Goal: Task Accomplishment & Management: Manage account settings

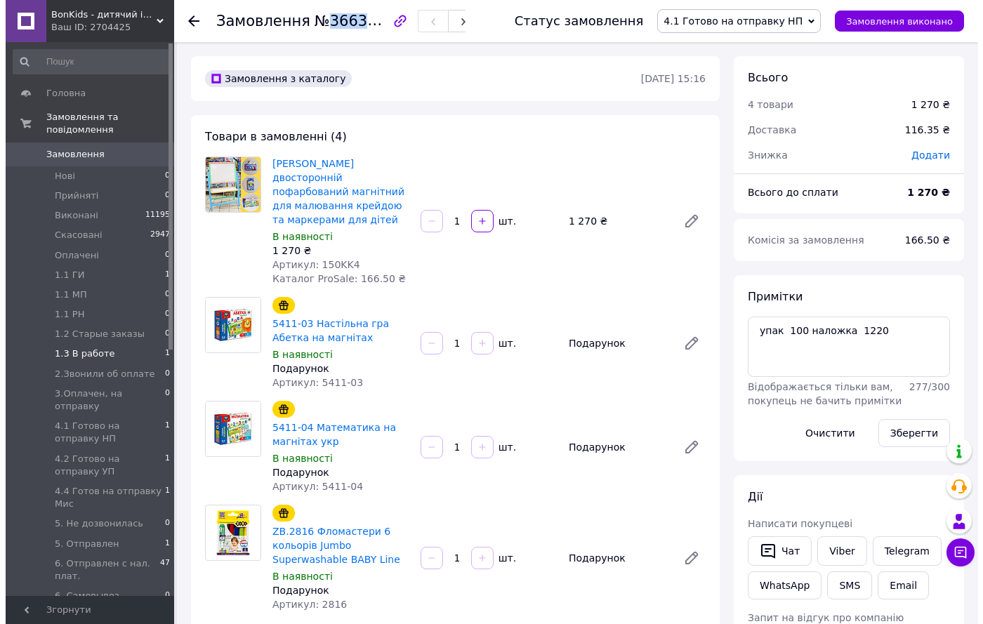
scroll to position [8, 0]
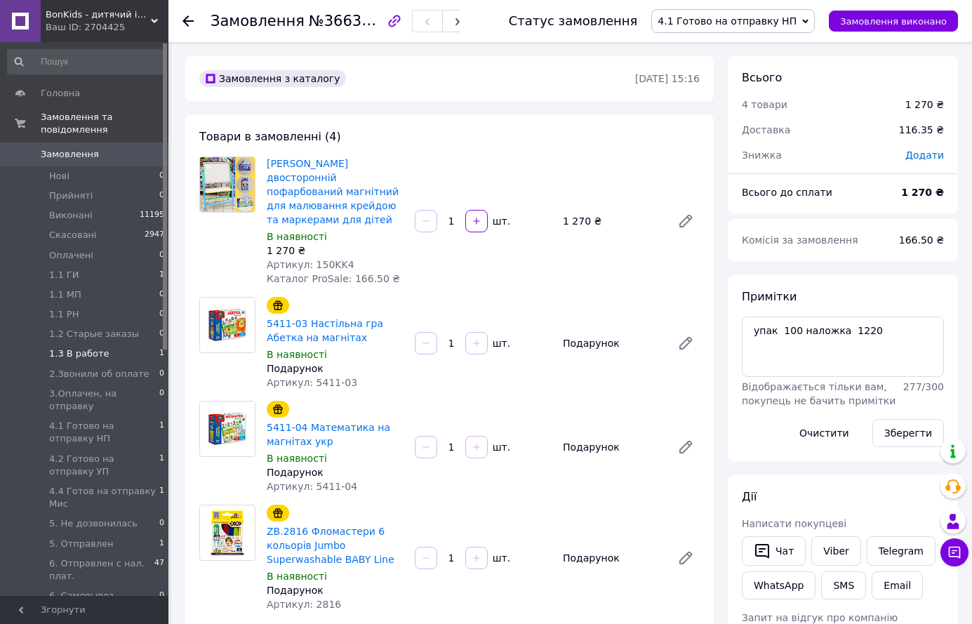
click at [87, 347] on span "1.3 В работе" at bounding box center [79, 353] width 60 height 13
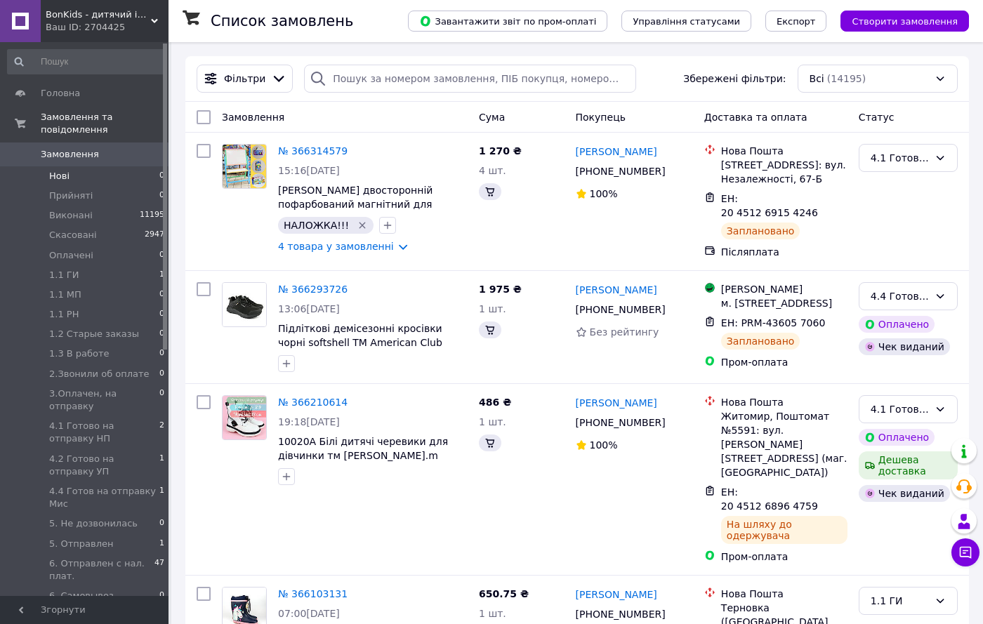
click at [59, 170] on span "Нові" at bounding box center [59, 176] width 20 height 13
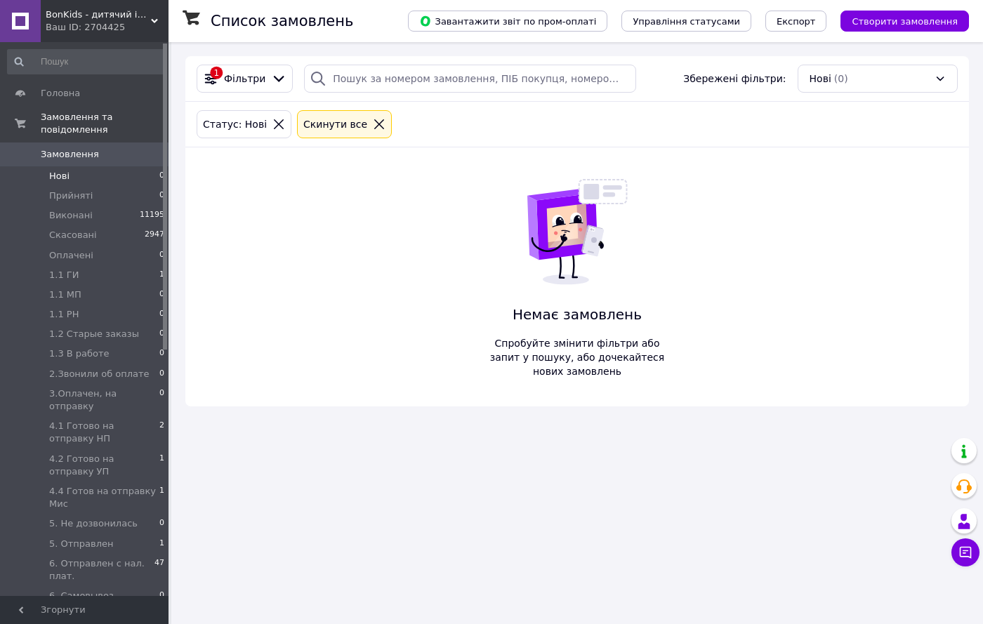
click at [154, 15] on div "BonKids - дитячий інтернет-магазин Ваш ID: 2704425" at bounding box center [105, 21] width 128 height 42
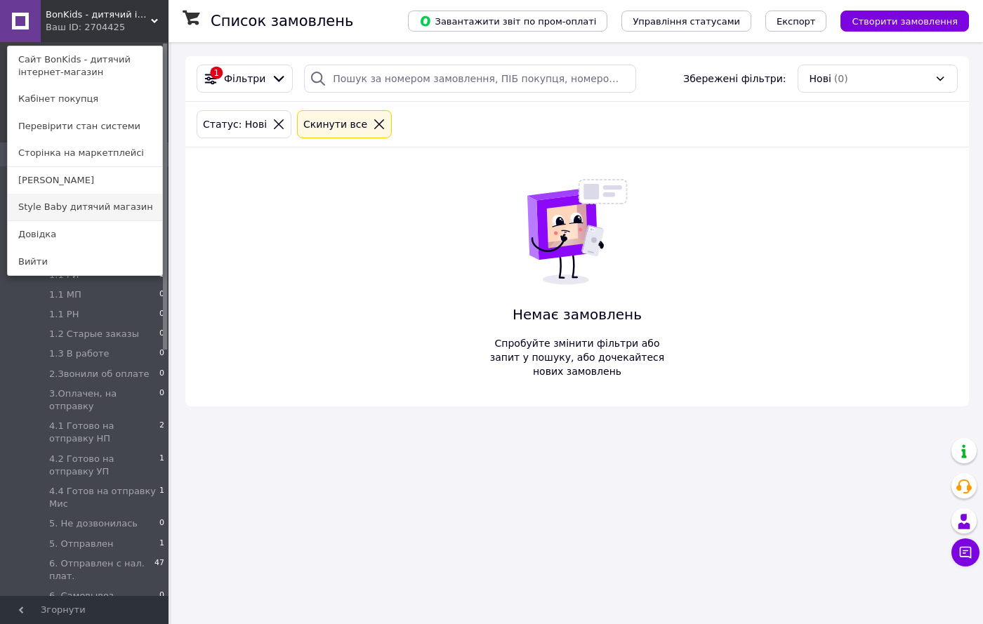
click at [107, 206] on link "Style Baby дитячий магазин" at bounding box center [85, 207] width 154 height 27
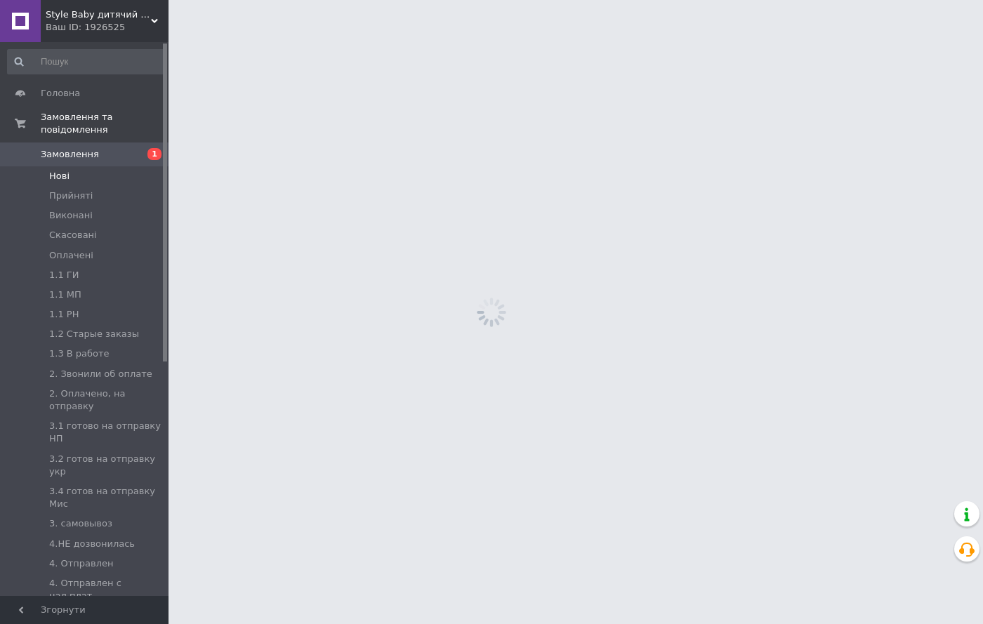
click at [48, 166] on li "Нові" at bounding box center [86, 176] width 173 height 20
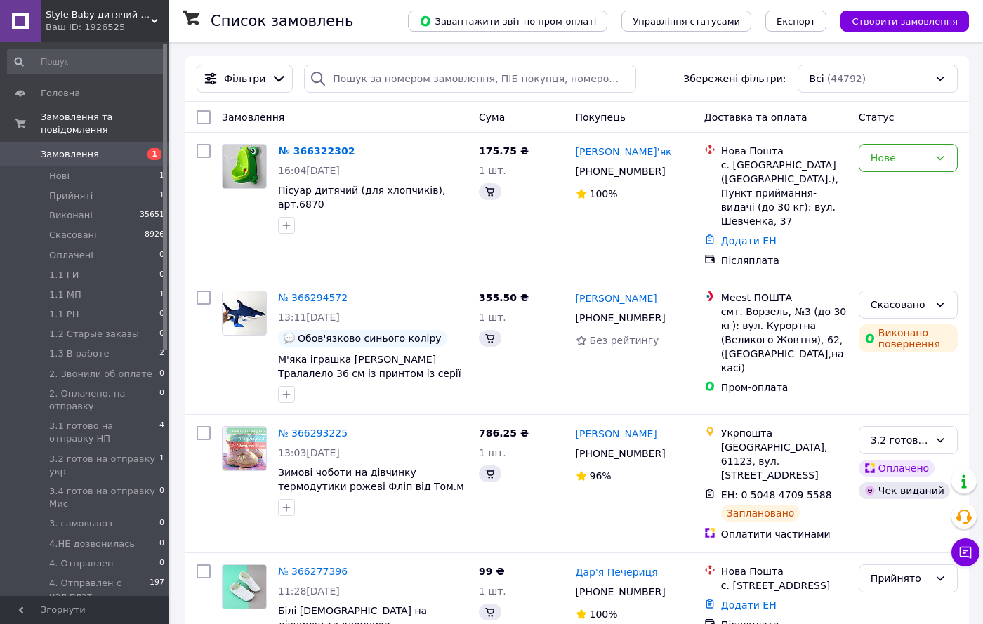
click at [873, 130] on div "Статус" at bounding box center [908, 117] width 110 height 25
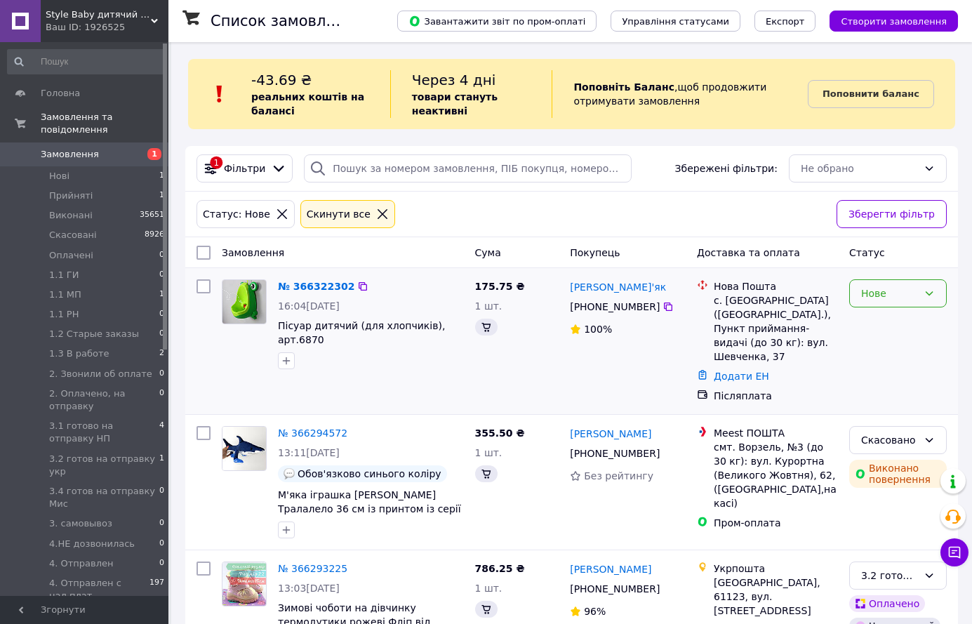
click at [873, 195] on div "Статус: Нове Cкинути все Зберегти фільтр" at bounding box center [571, 215] width 773 height 46
click at [882, 291] on div "Нове" at bounding box center [889, 293] width 57 height 15
click at [880, 334] on li "Прийнято" at bounding box center [898, 324] width 96 height 25
click at [312, 290] on link "№ 366322302" at bounding box center [316, 286] width 77 height 11
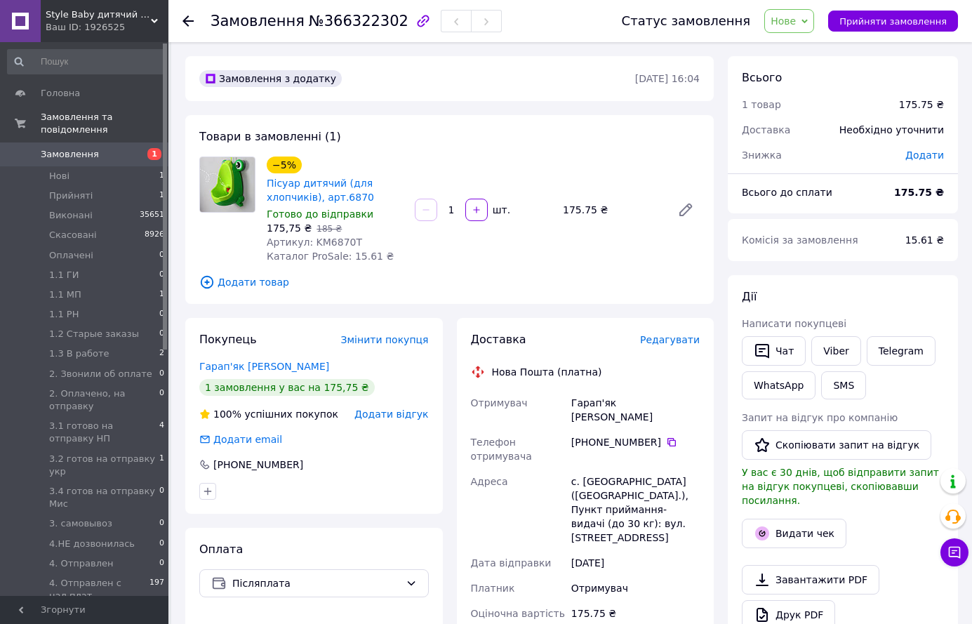
click at [795, 23] on span "Нове" at bounding box center [783, 20] width 25 height 11
click at [798, 42] on li "Прийнято" at bounding box center [836, 49] width 143 height 21
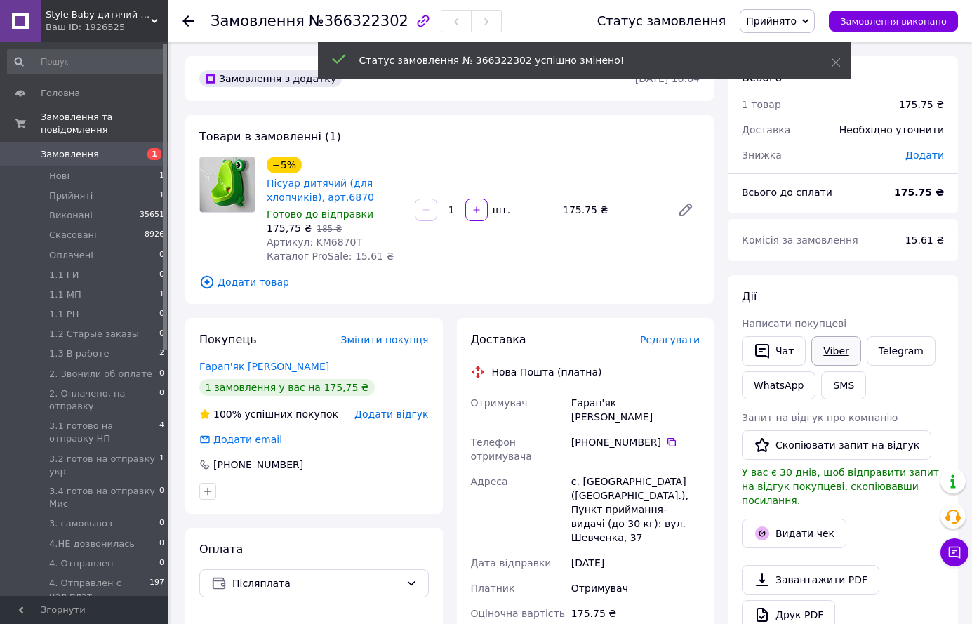
click at [834, 350] on link "Viber" at bounding box center [835, 350] width 49 height 29
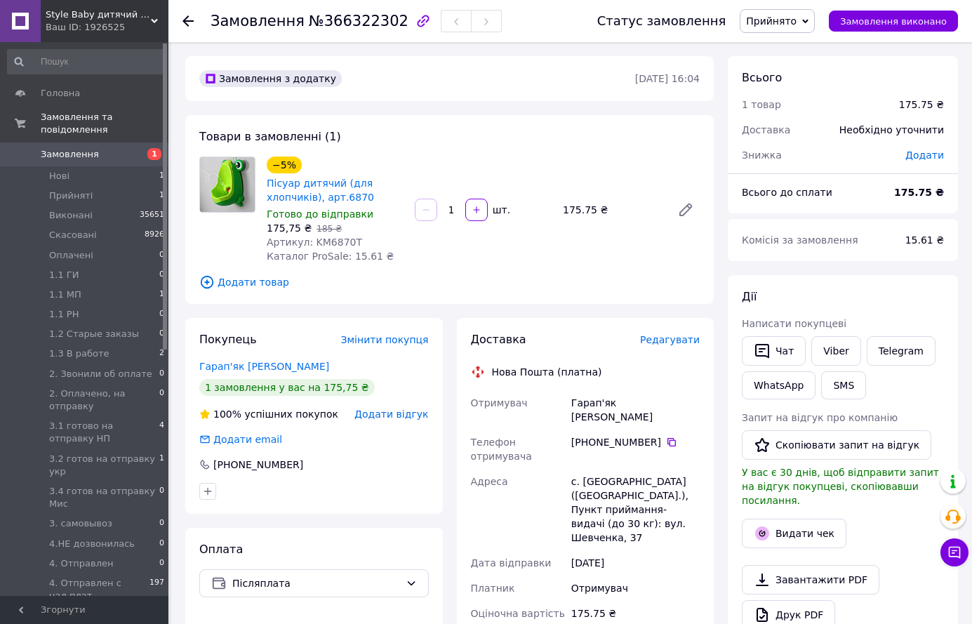
drag, startPoint x: 783, startPoint y: 21, endPoint x: 800, endPoint y: 15, distance: 17.8
click at [797, 16] on span "Прийнято" at bounding box center [771, 20] width 51 height 11
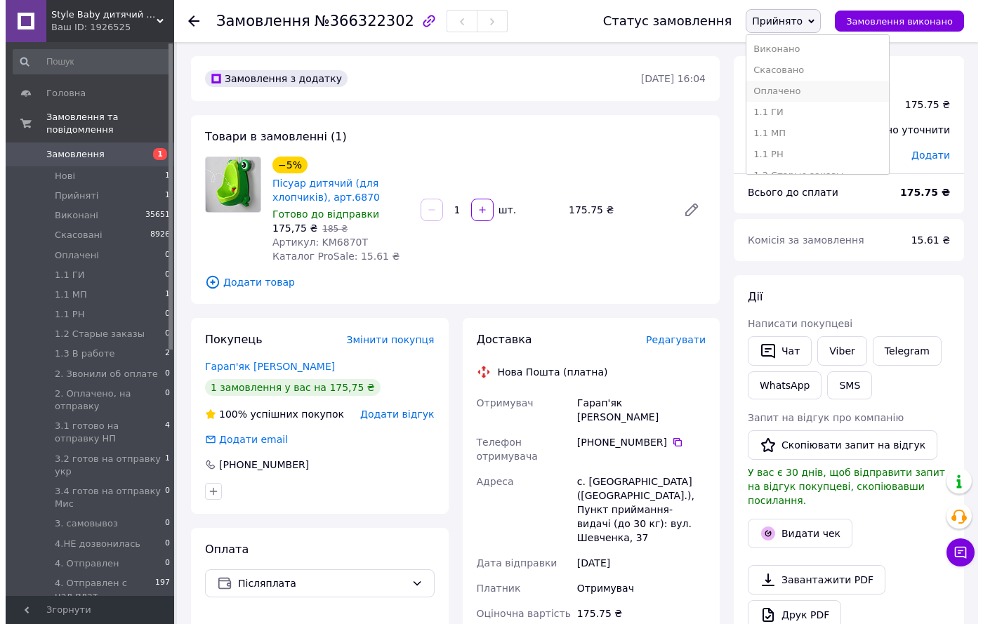
scroll to position [70, 0]
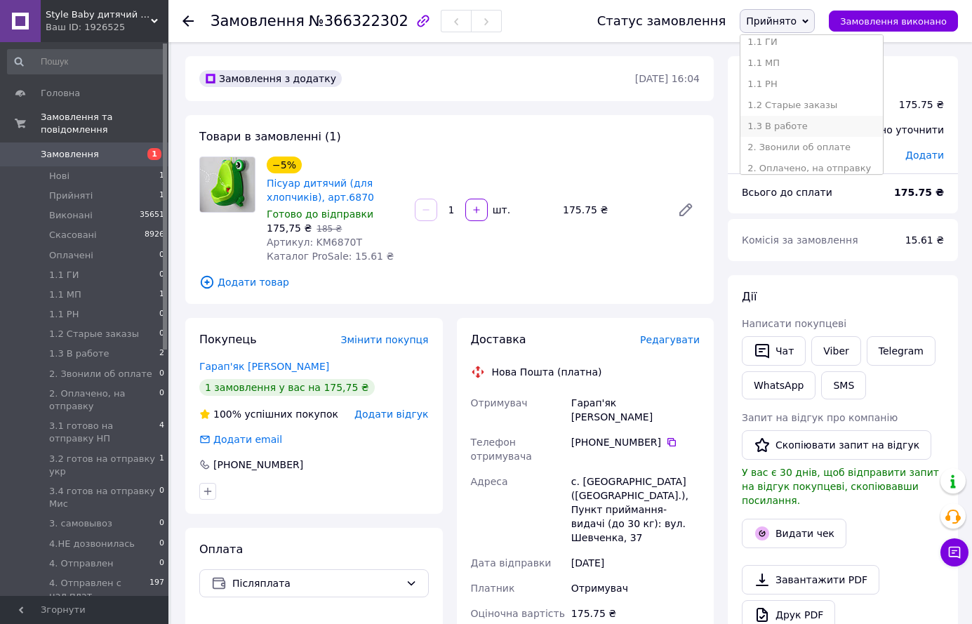
click at [802, 121] on li "1.3 В работе" at bounding box center [812, 126] width 143 height 21
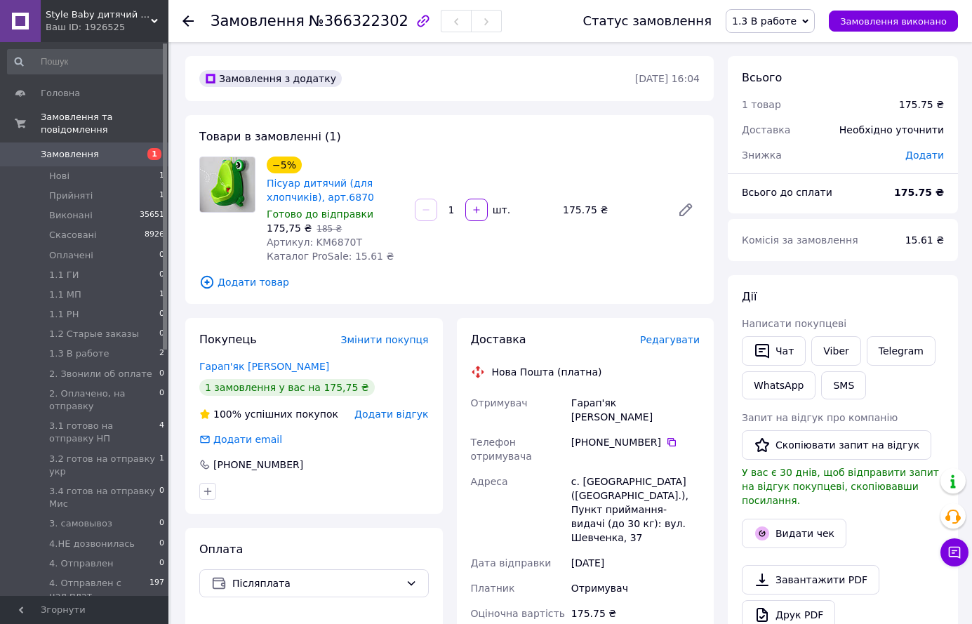
click at [65, 148] on span "Замовлення" at bounding box center [70, 154] width 58 height 13
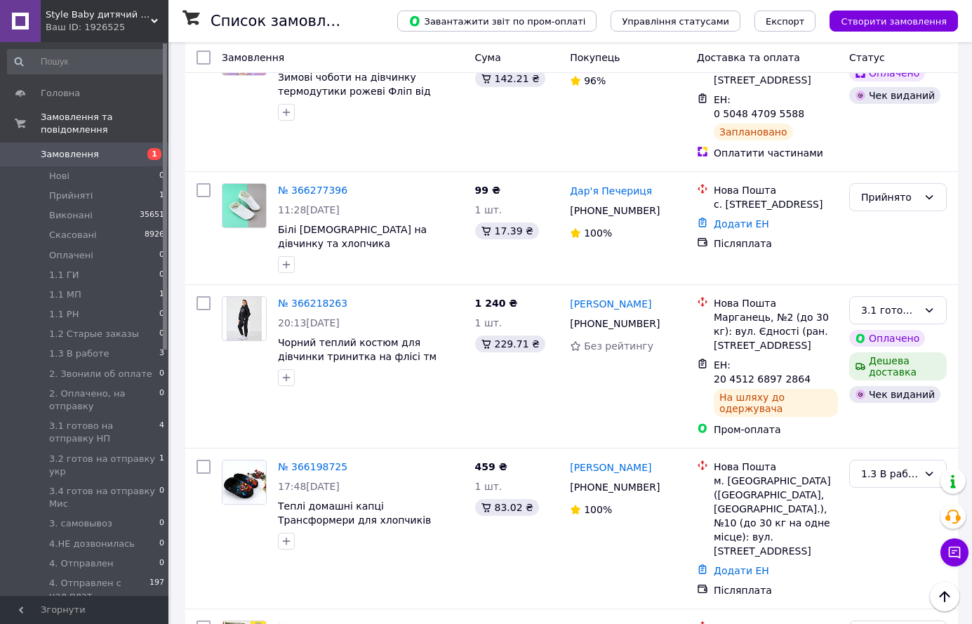
scroll to position [562, 0]
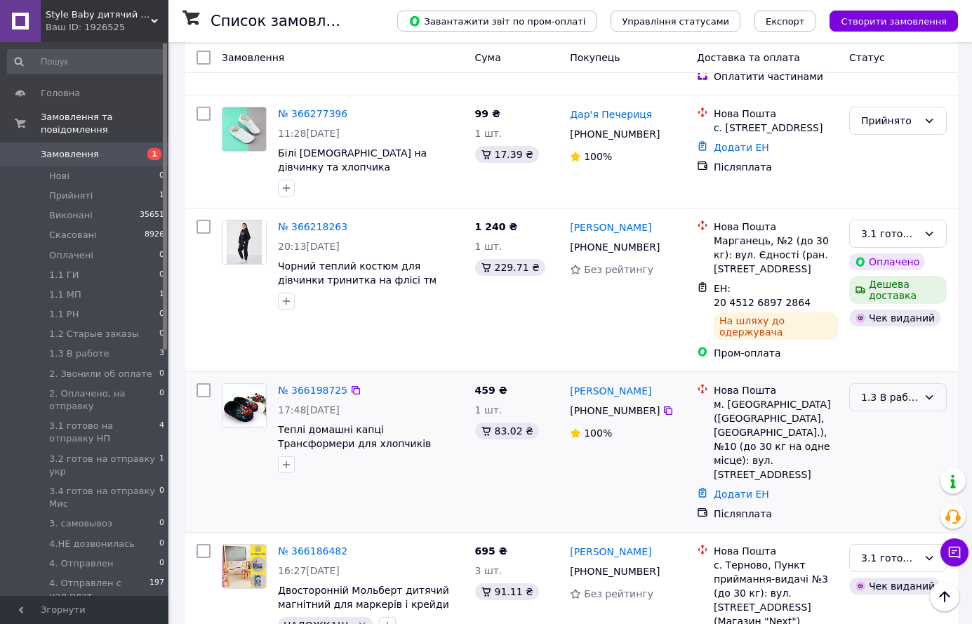
click at [884, 390] on div "1.3 В работе" at bounding box center [889, 397] width 57 height 15
click at [892, 458] on li "3.1 готово на отправку НП" at bounding box center [898, 468] width 96 height 39
click at [314, 385] on link "№ 366198725" at bounding box center [312, 390] width 69 height 11
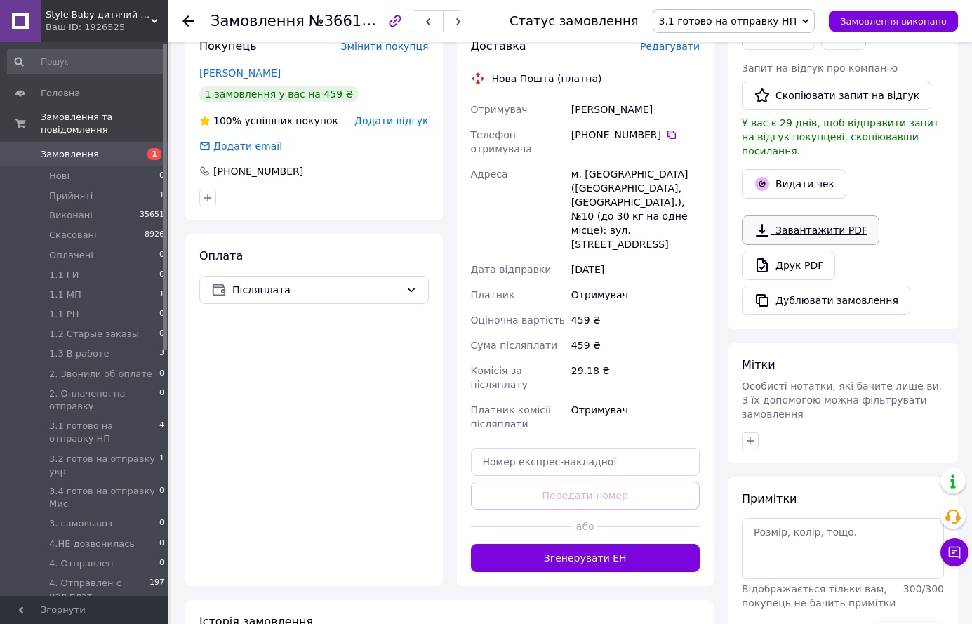
scroll to position [482, 0]
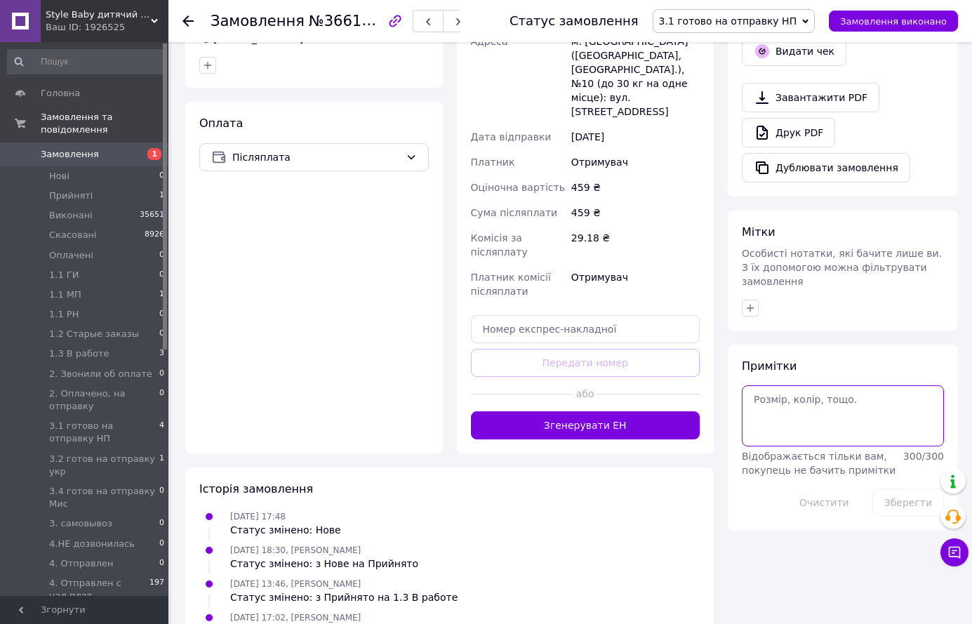
click at [762, 385] on textarea at bounding box center [843, 415] width 202 height 60
type textarea "100 ----- 359"
click at [893, 489] on button "Зберегти" at bounding box center [909, 503] width 72 height 28
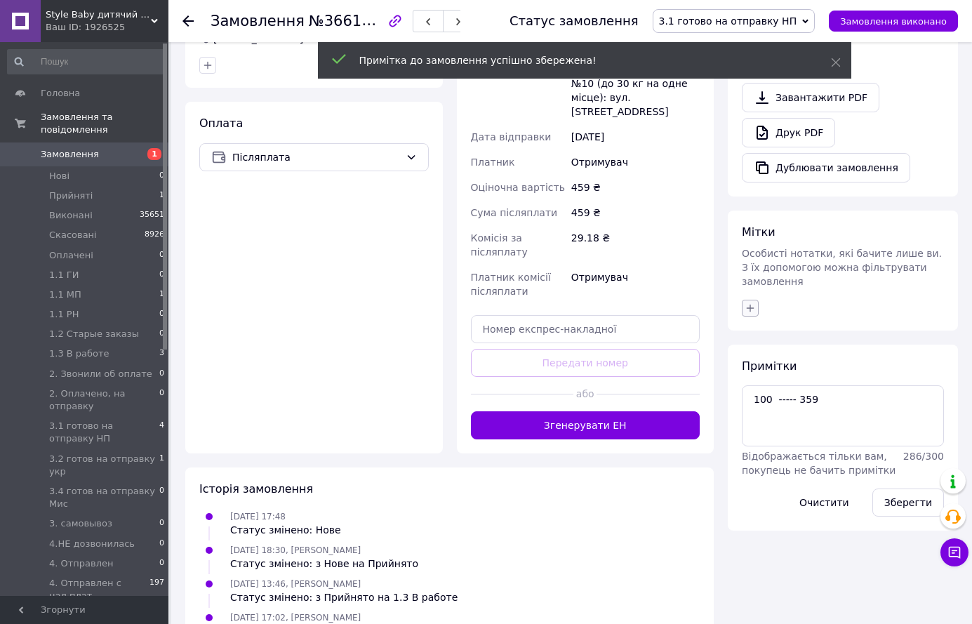
click at [751, 303] on icon "button" at bounding box center [750, 308] width 11 height 11
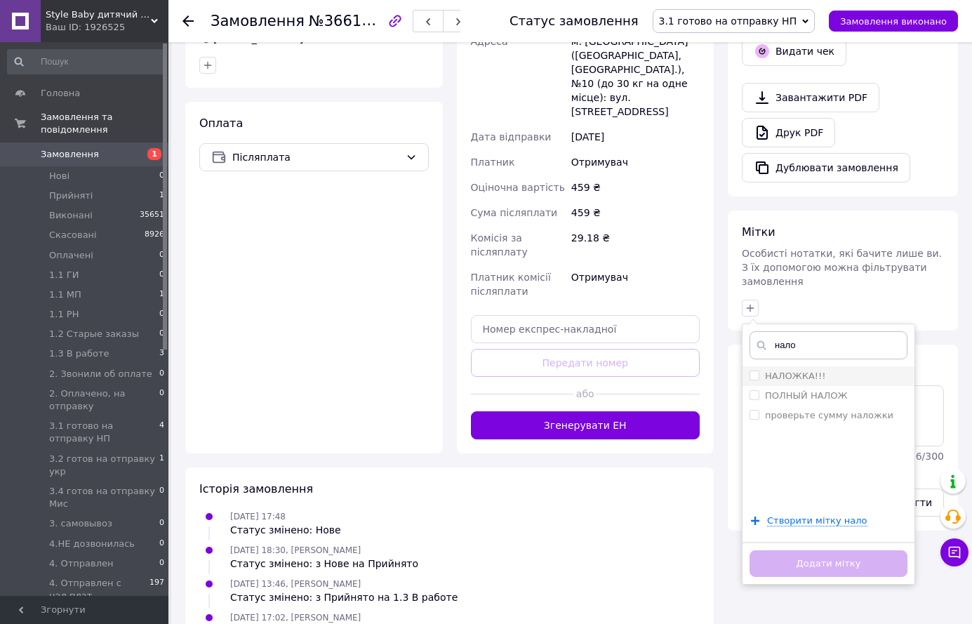
type input "нало"
click at [773, 371] on label "НАЛОЖКА!!!" at bounding box center [795, 376] width 60 height 11
checkbox input "true"
click at [830, 550] on button "Додати мітку" at bounding box center [829, 563] width 158 height 27
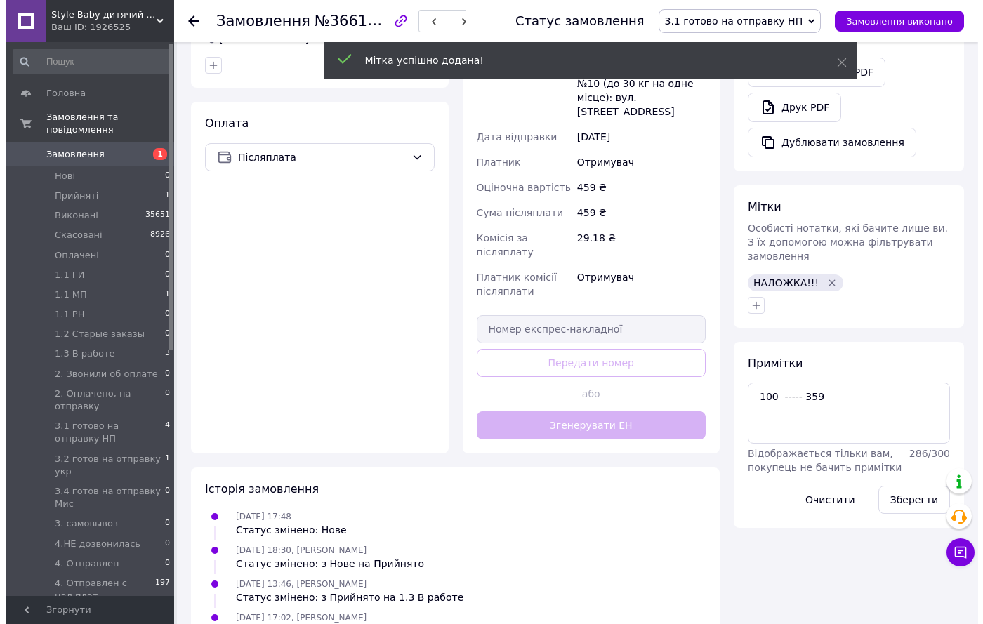
scroll to position [201, 0]
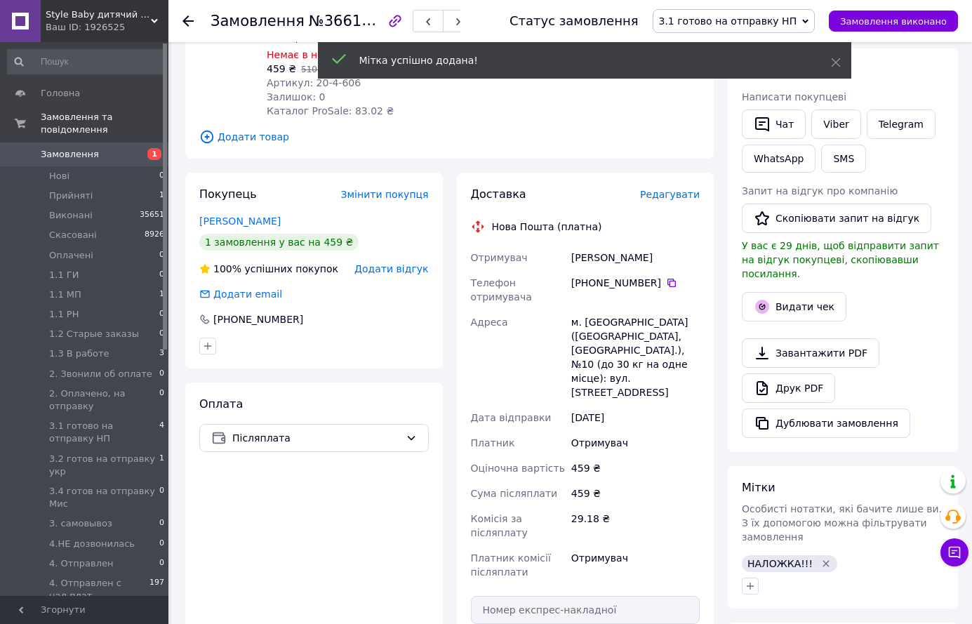
click at [680, 199] on span "Редагувати" at bounding box center [670, 194] width 60 height 11
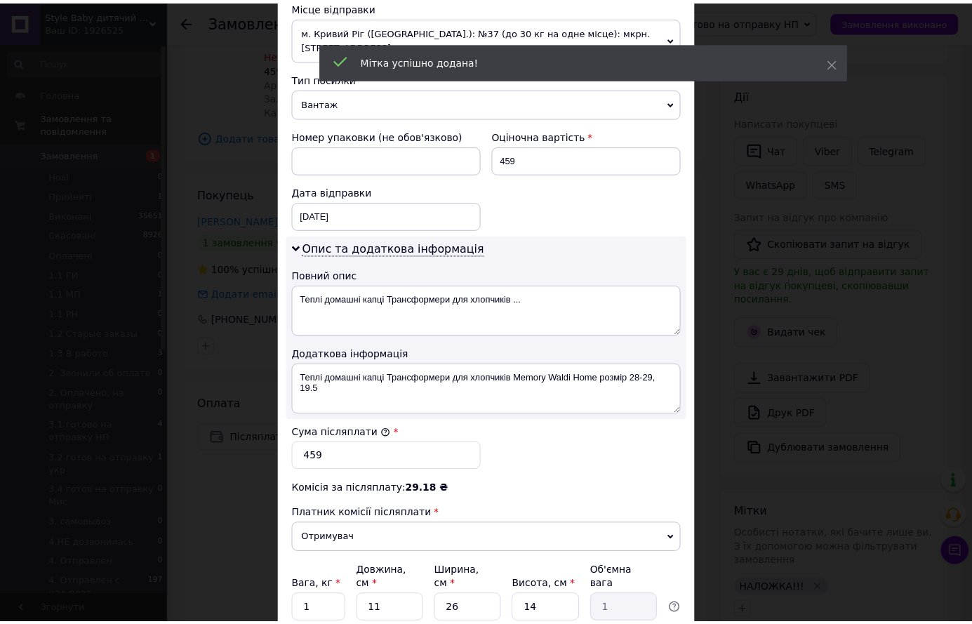
scroll to position [618, 0]
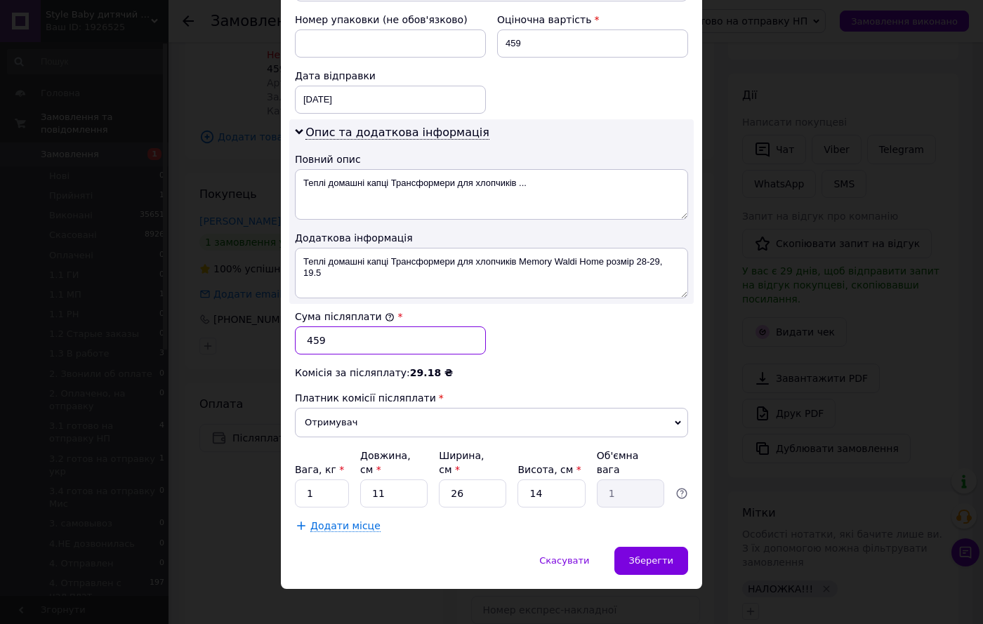
click at [300, 342] on input "459" at bounding box center [390, 340] width 191 height 28
type input "359"
click at [640, 555] on span "Зберегти" at bounding box center [651, 560] width 44 height 11
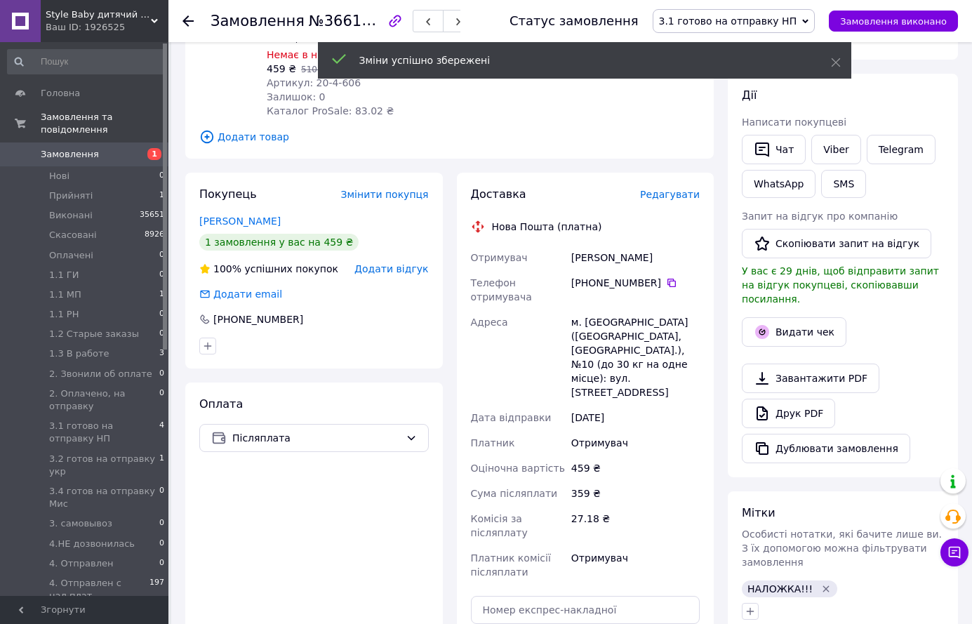
scroll to position [342, 0]
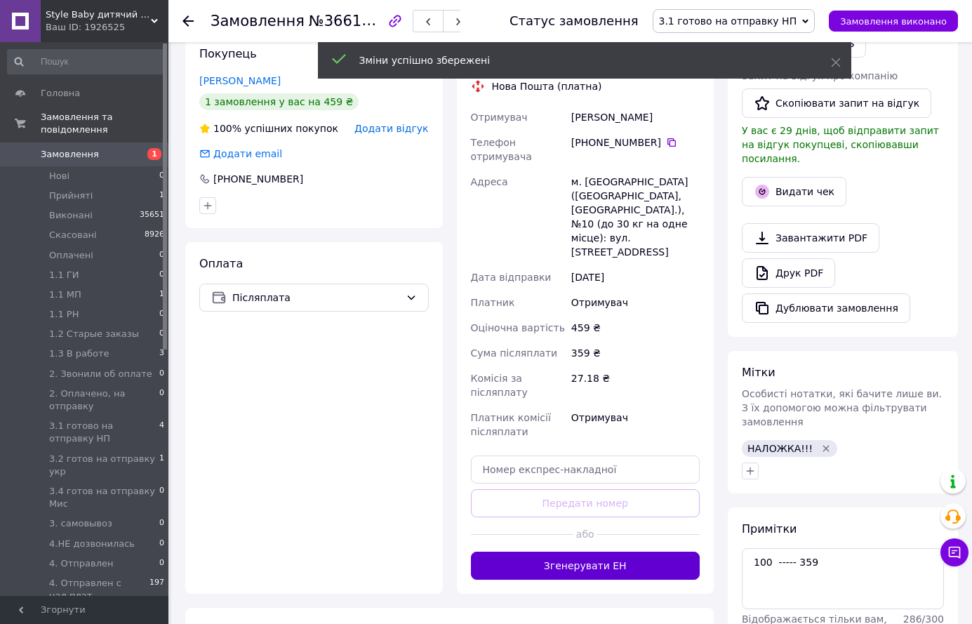
click at [649, 552] on button "Згенерувати ЕН" at bounding box center [586, 566] width 230 height 28
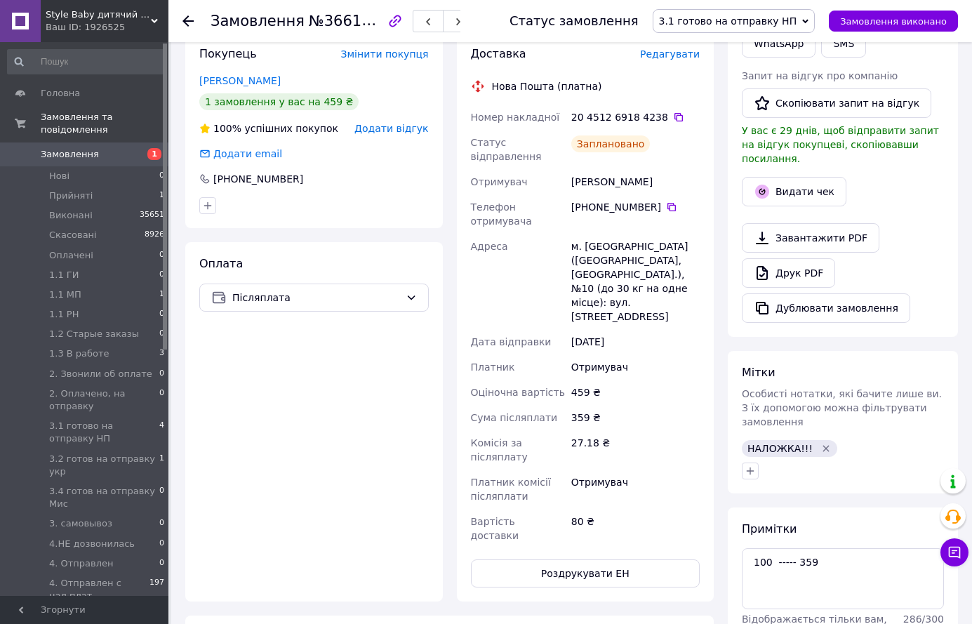
click at [649, 559] on button "Роздрукувати ЕН" at bounding box center [586, 573] width 230 height 28
drag, startPoint x: 471, startPoint y: 114, endPoint x: 674, endPoint y: 122, distance: 203.0
click at [674, 122] on div "Номер накладної 20 4512 6918 4238   Статус відправлення Заплановано Отримувач В…" at bounding box center [585, 327] width 235 height 444
copy div "Номер накладної 20 4512 6918 4238"
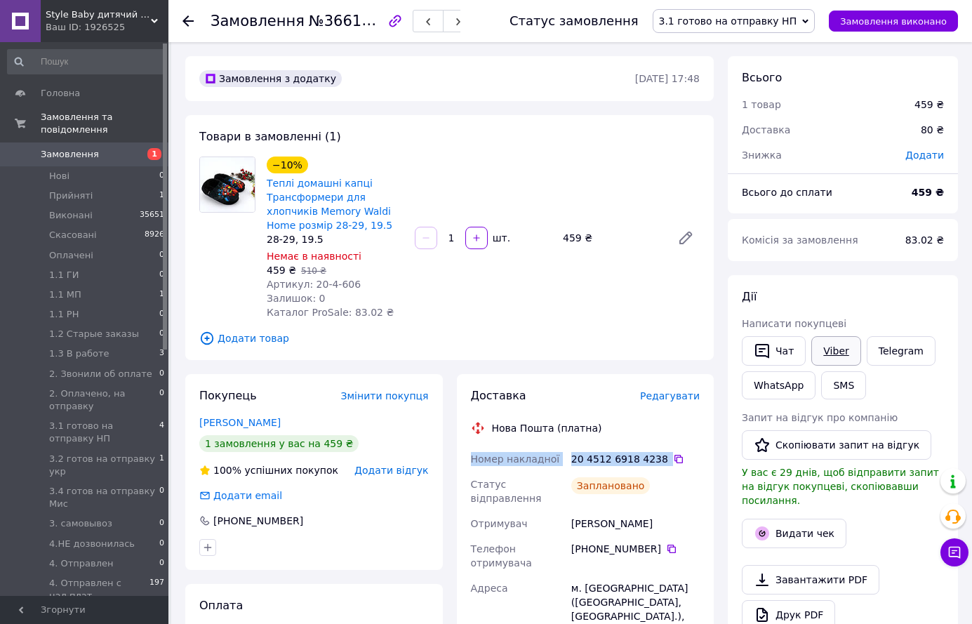
click at [825, 356] on link "Viber" at bounding box center [835, 350] width 49 height 29
click at [348, 25] on span "№366198725" at bounding box center [359, 21] width 100 height 18
copy span "366198725"
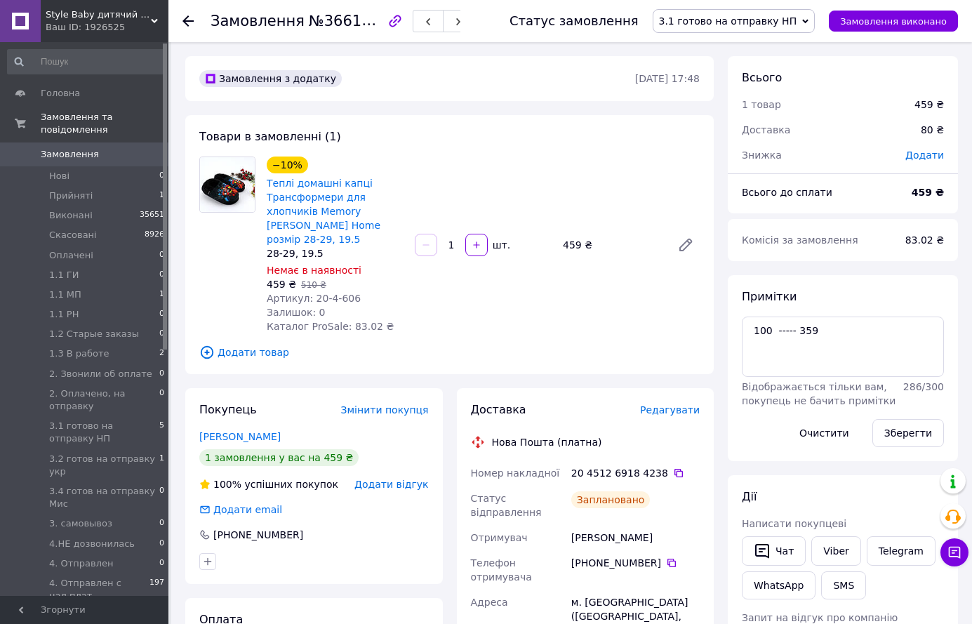
click at [83, 148] on span "Замовлення" at bounding box center [70, 154] width 58 height 13
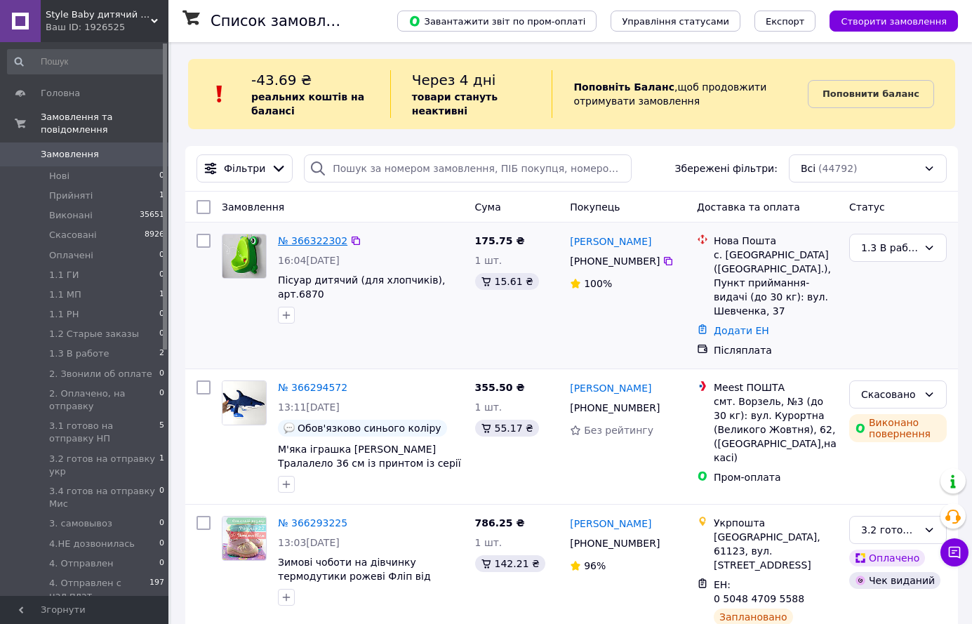
click at [307, 240] on link "№ 366322302" at bounding box center [312, 240] width 69 height 11
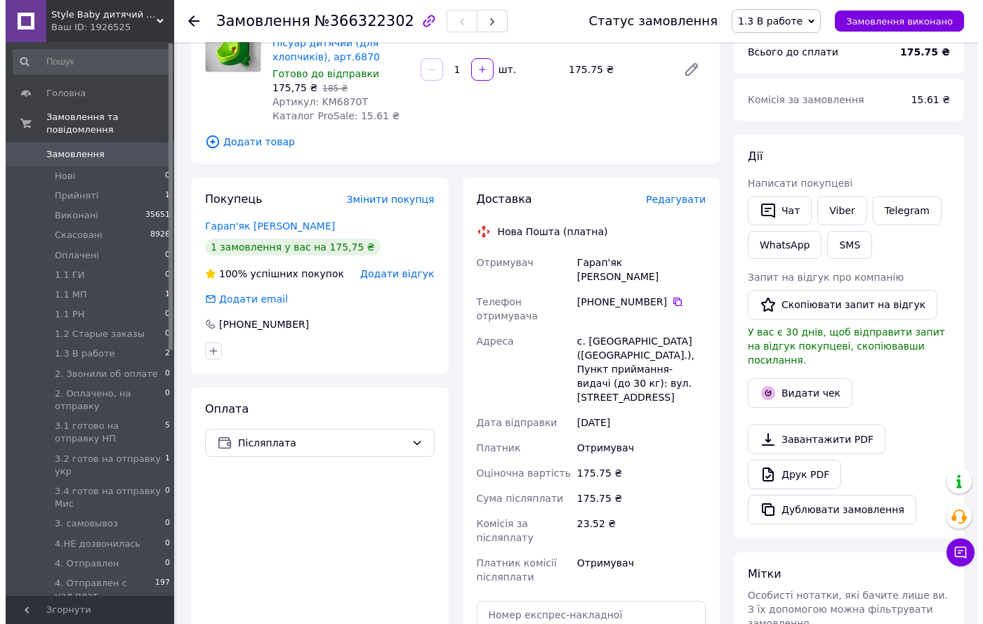
scroll to position [70, 0]
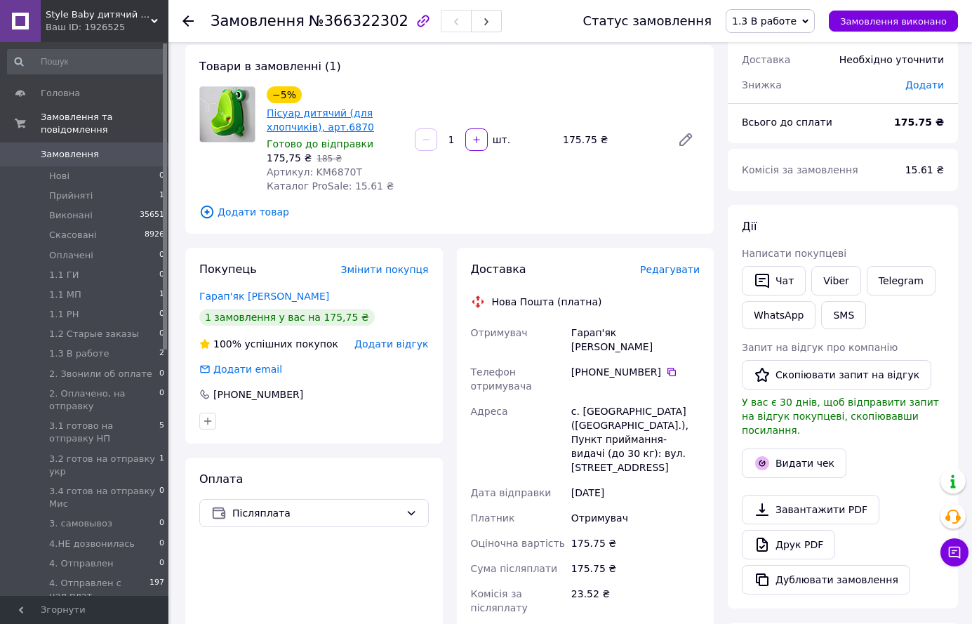
click at [347, 113] on link "Пісуар дитячий (для хлопчиків), арт.6870" at bounding box center [320, 119] width 107 height 25
click at [662, 270] on span "Редагувати" at bounding box center [670, 269] width 60 height 11
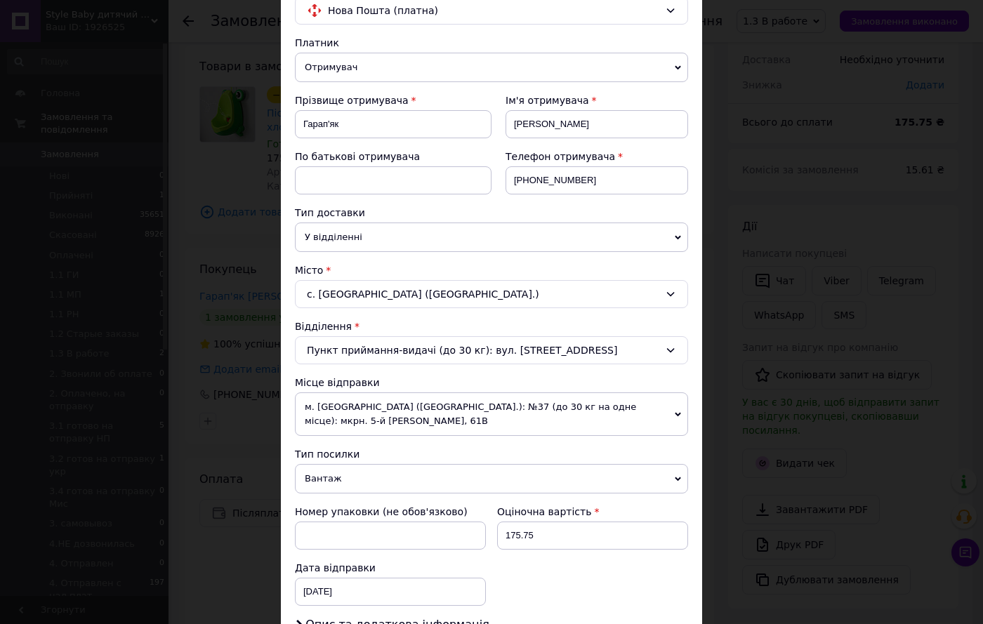
scroll to position [281, 0]
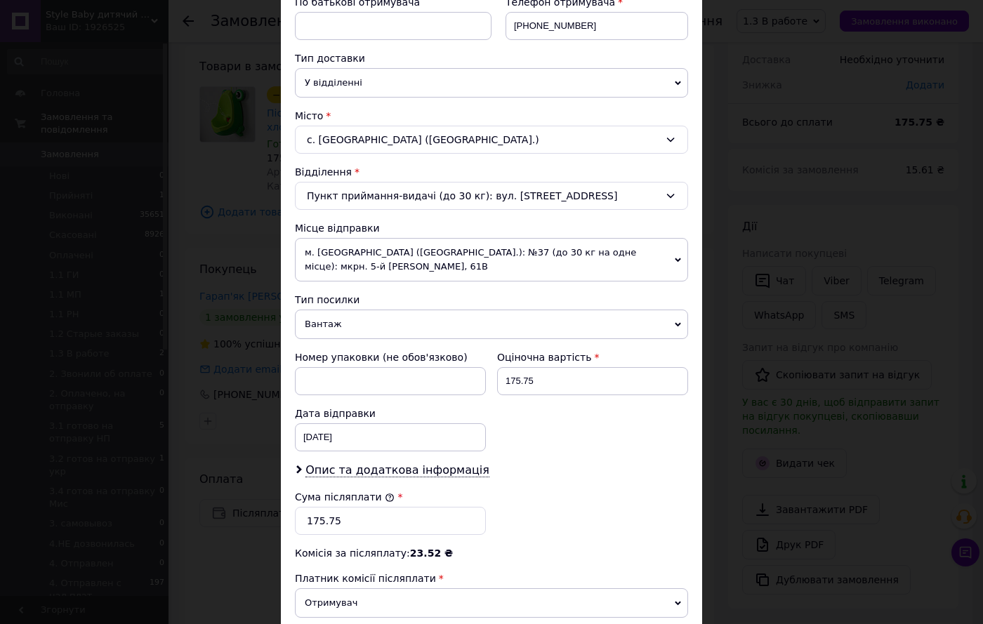
click at [399, 193] on div "Пункт приймання-видачі (до 30 кг): вул. [STREET_ADDRESS]" at bounding box center [491, 196] width 393 height 28
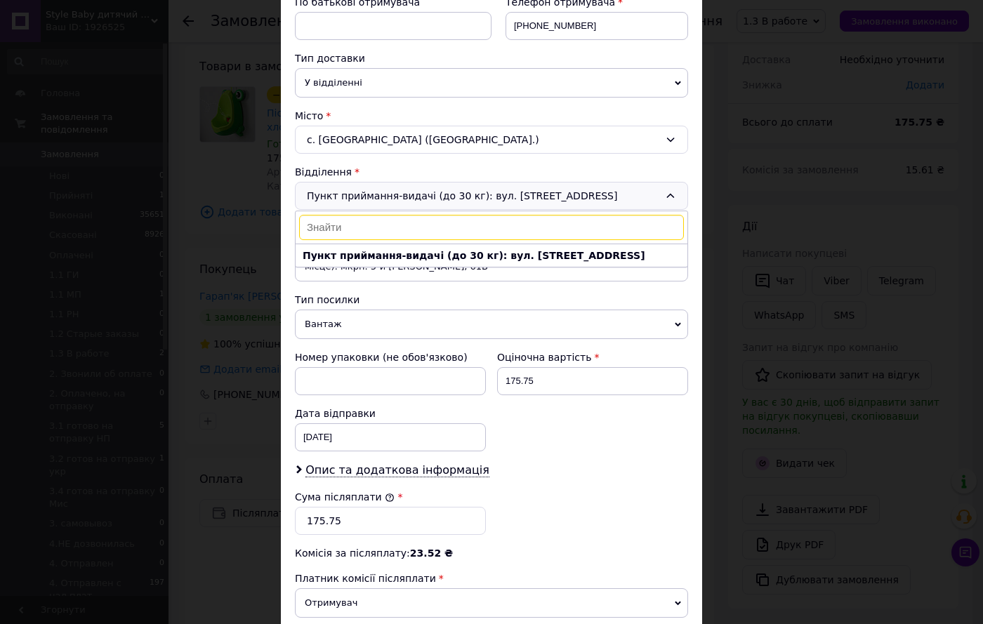
click at [399, 193] on div "Пункт приймання-видачі (до 30 кг): вул. Шевченка, 29а Пункт приймання-видачі (д…" at bounding box center [491, 196] width 393 height 28
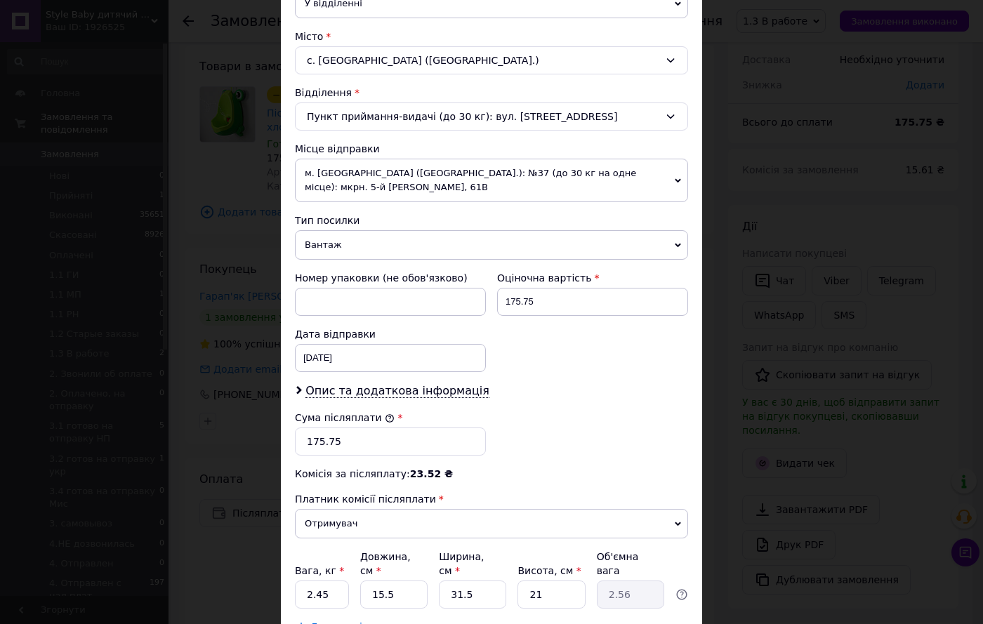
scroll to position [251, 0]
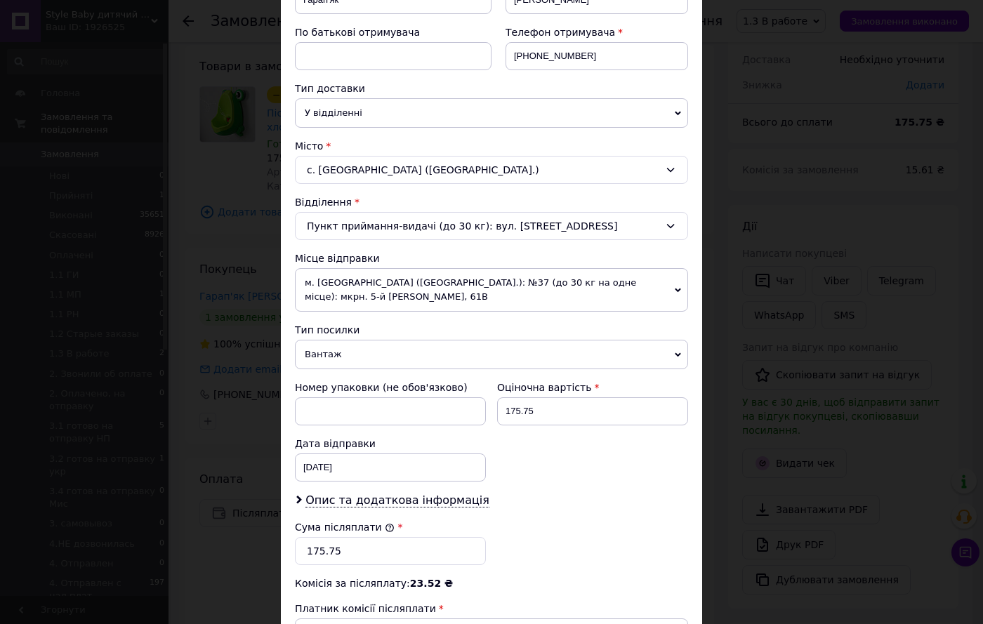
click at [440, 226] on div "Пункт приймання-видачі (до 30 кг): вул. Шевченка, 29а" at bounding box center [491, 226] width 393 height 28
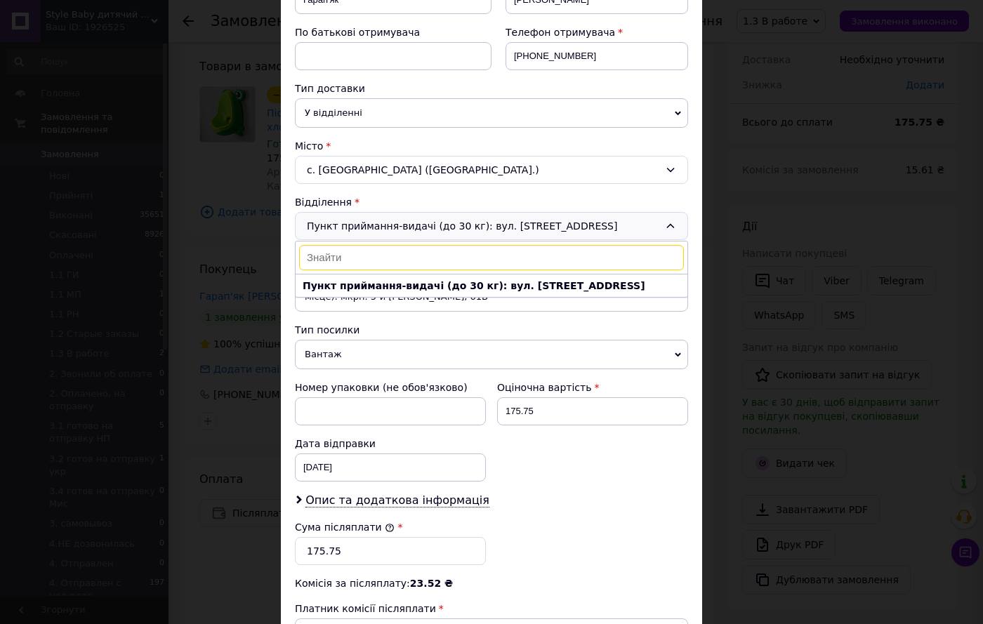
click at [504, 261] on input at bounding box center [491, 257] width 385 height 25
click at [500, 226] on div "Пункт приймання-видачі (до 30 кг): вул. Шевченка, 29а Пункт приймання-видачі (д…" at bounding box center [491, 226] width 393 height 28
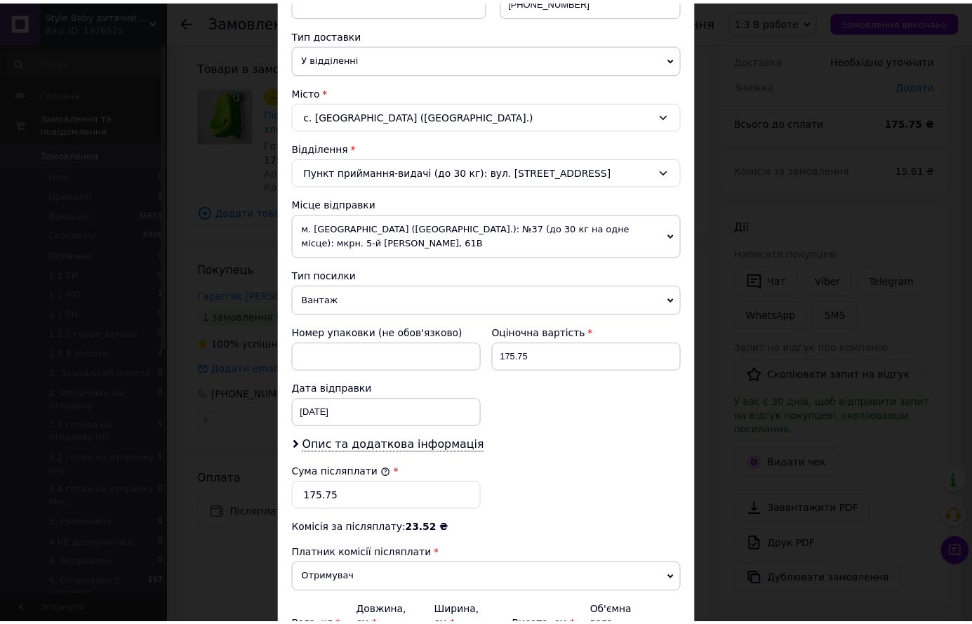
scroll to position [461, 0]
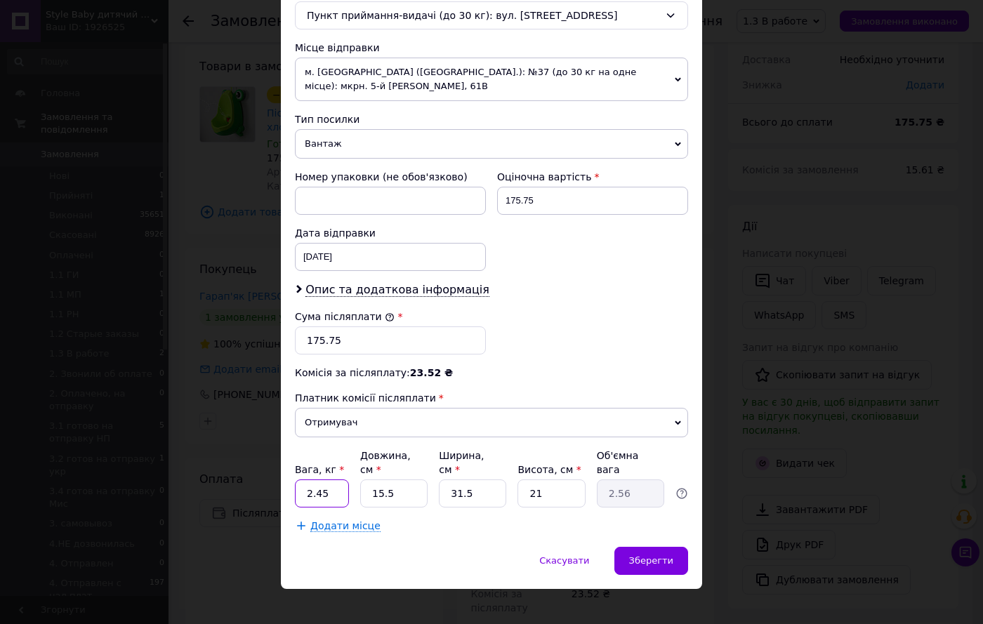
drag, startPoint x: 329, startPoint y: 475, endPoint x: 310, endPoint y: 483, distance: 20.5
click at [310, 483] on input "2.45" at bounding box center [322, 493] width 54 height 28
type input "2"
click at [475, 482] on input "31.5" at bounding box center [472, 493] width 67 height 28
type input "31."
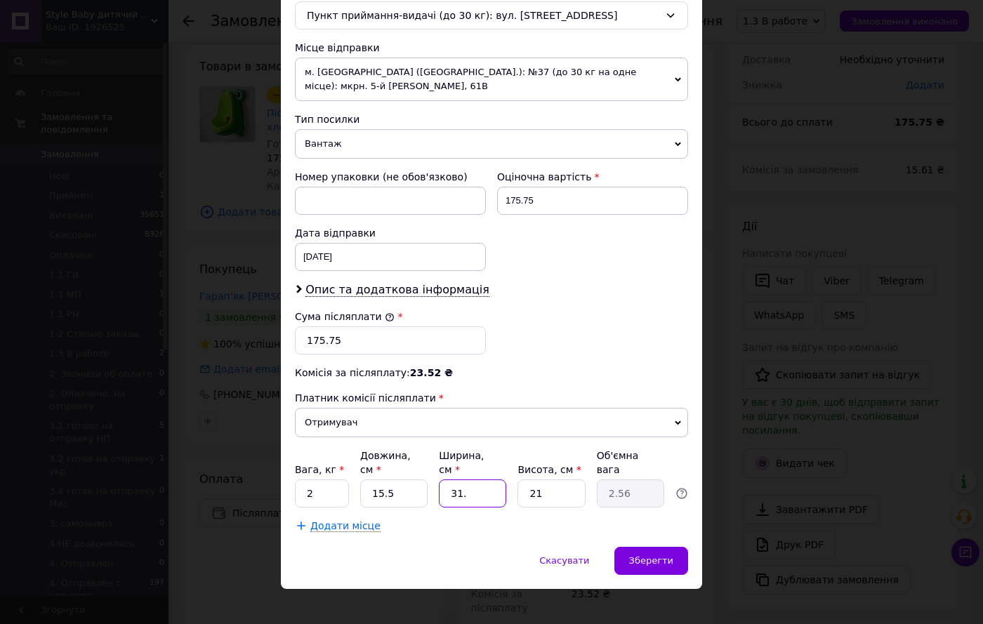
type input "2.52"
type input "3"
type input "0.24"
type input "3"
click at [599, 383] on div "Платник Отримувач Відправник Прізвище отримувача Гарап'як Ім'я отримувача Марін…" at bounding box center [491, 117] width 393 height 832
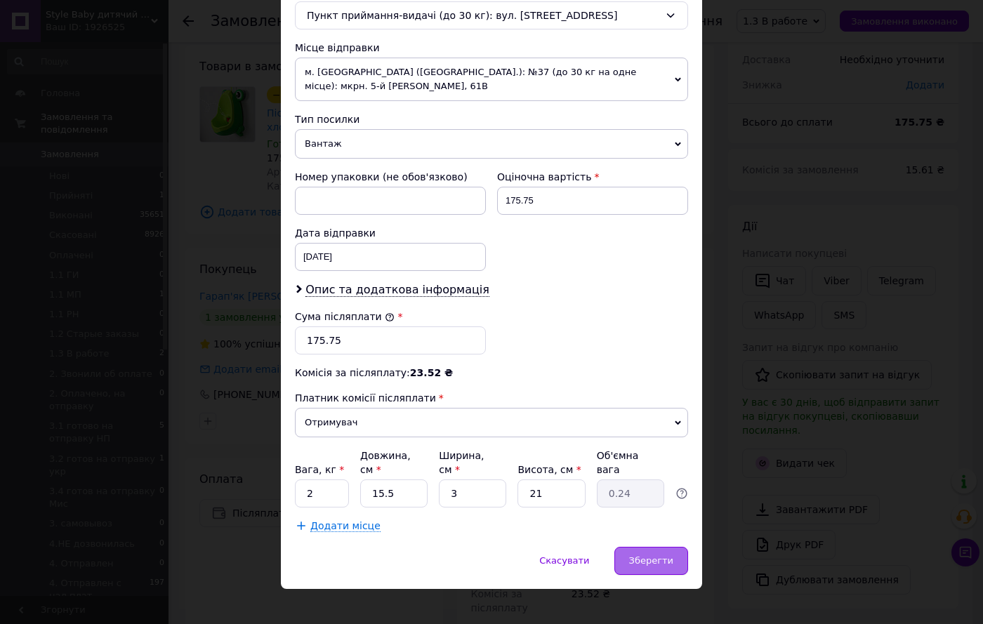
click at [630, 547] on div "Зберегти" at bounding box center [651, 561] width 74 height 28
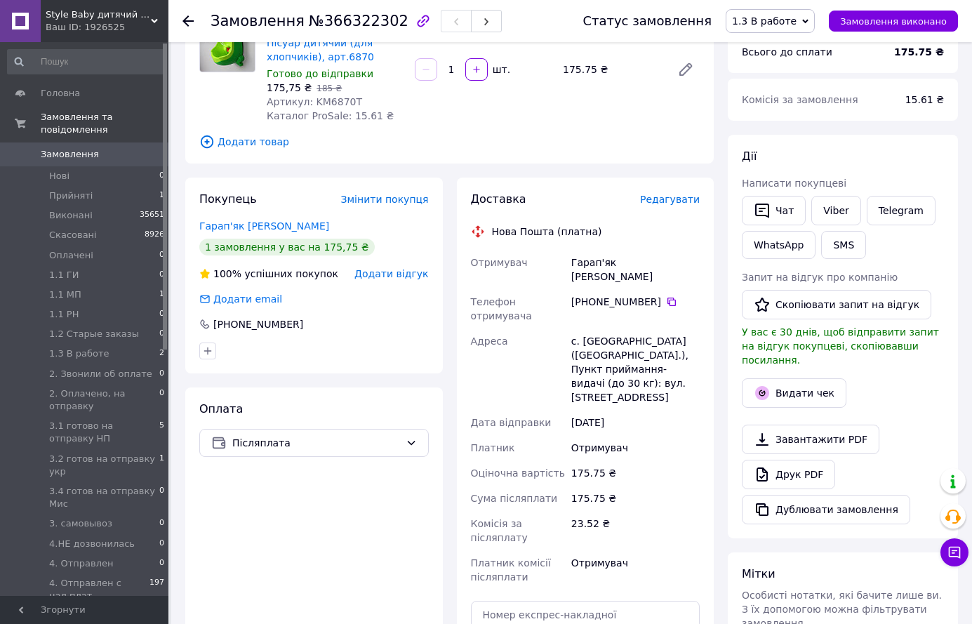
scroll to position [0, 0]
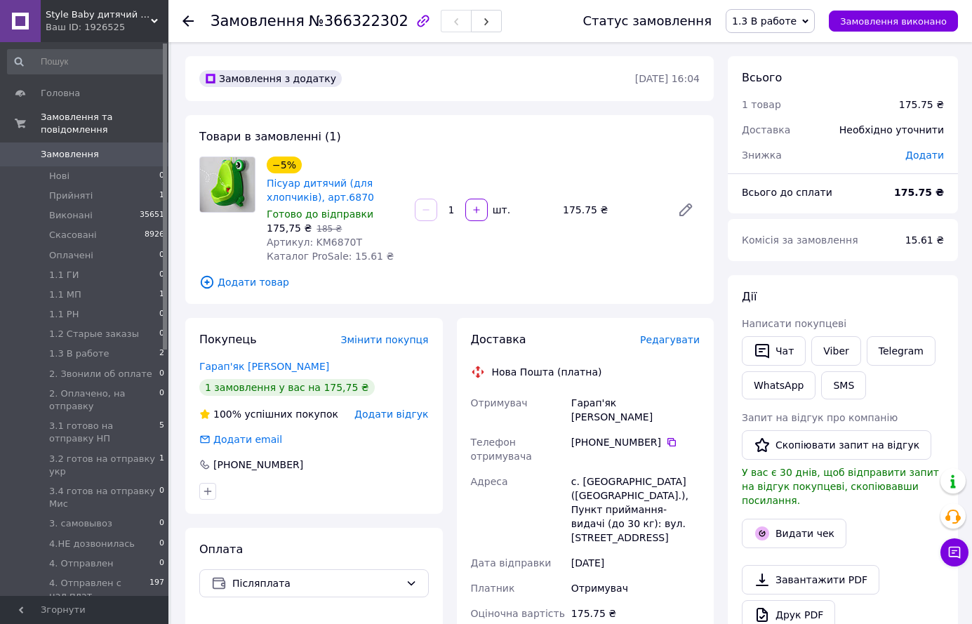
click at [786, 25] on span "1.3 В работе" at bounding box center [764, 20] width 65 height 11
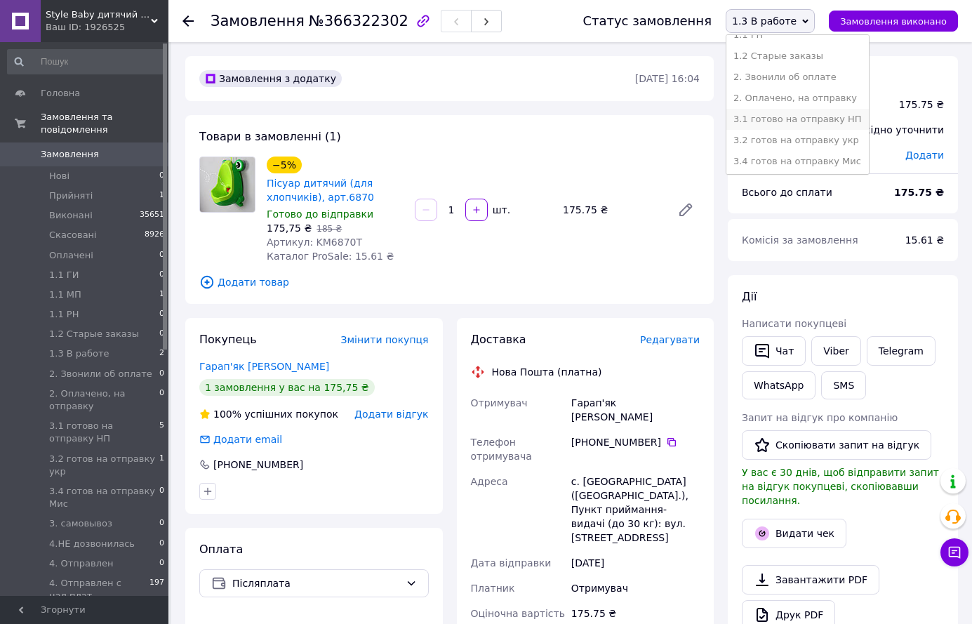
click at [801, 113] on li "3.1 готово на отправку НП" at bounding box center [798, 119] width 143 height 21
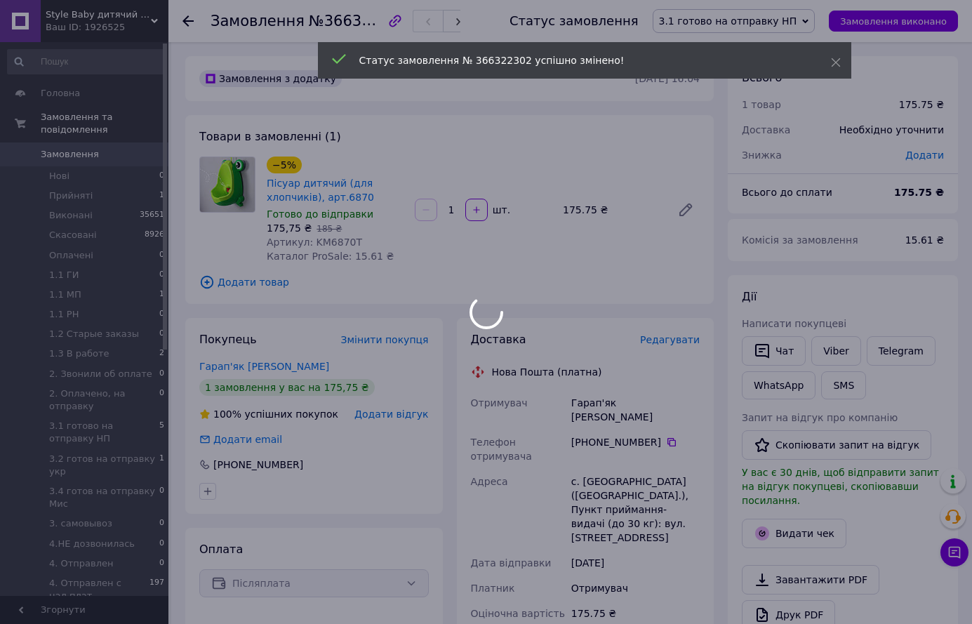
scroll to position [421, 0]
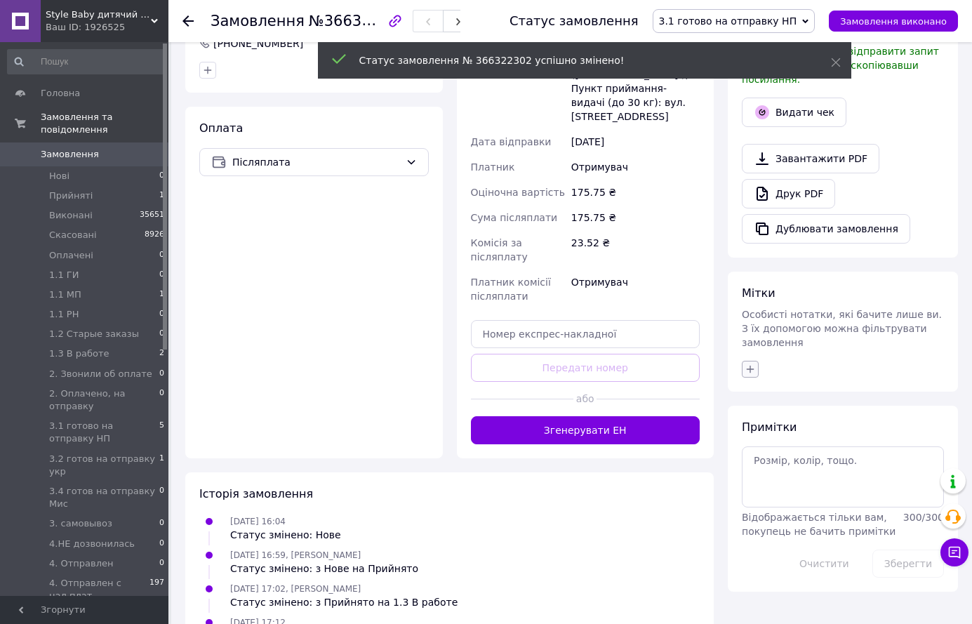
click at [750, 364] on icon "button" at bounding box center [750, 369] width 11 height 11
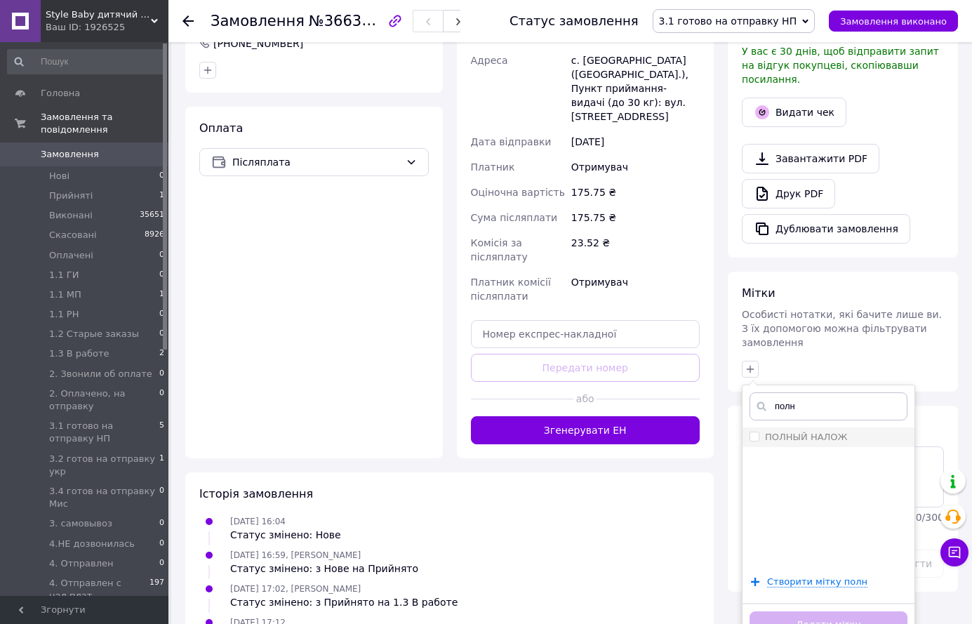
type input "полн"
click at [778, 432] on label "ПОЛНЫЙ НАЛОЖ" at bounding box center [806, 437] width 83 height 11
checkbox input "true"
click at [836, 611] on button "Додати мітку" at bounding box center [829, 624] width 158 height 27
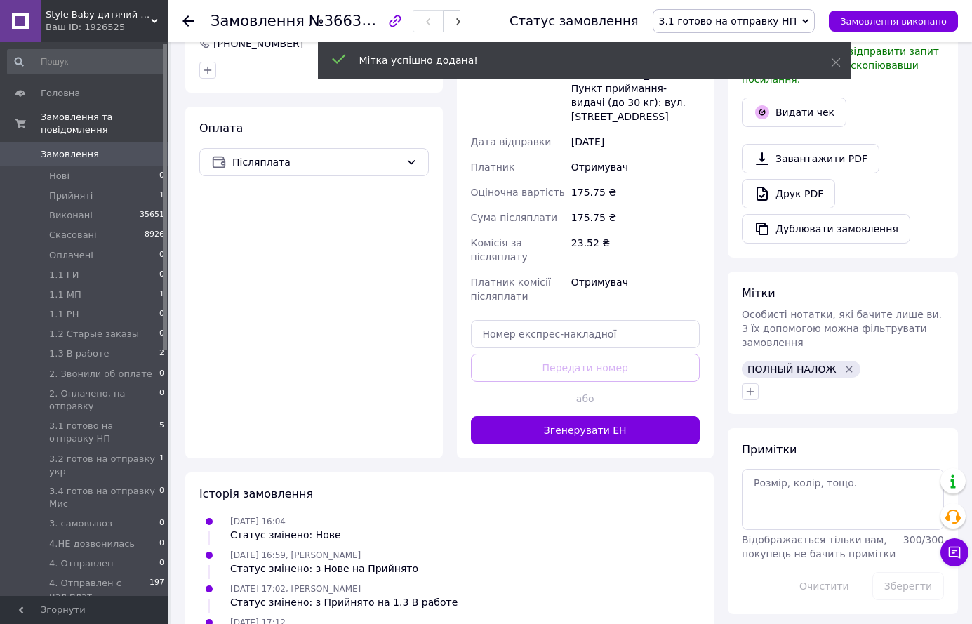
click at [793, 442] on div "Примітки Відображається тільки вам, покупець не бачить примітки 300 / 300 Очист…" at bounding box center [843, 521] width 202 height 158
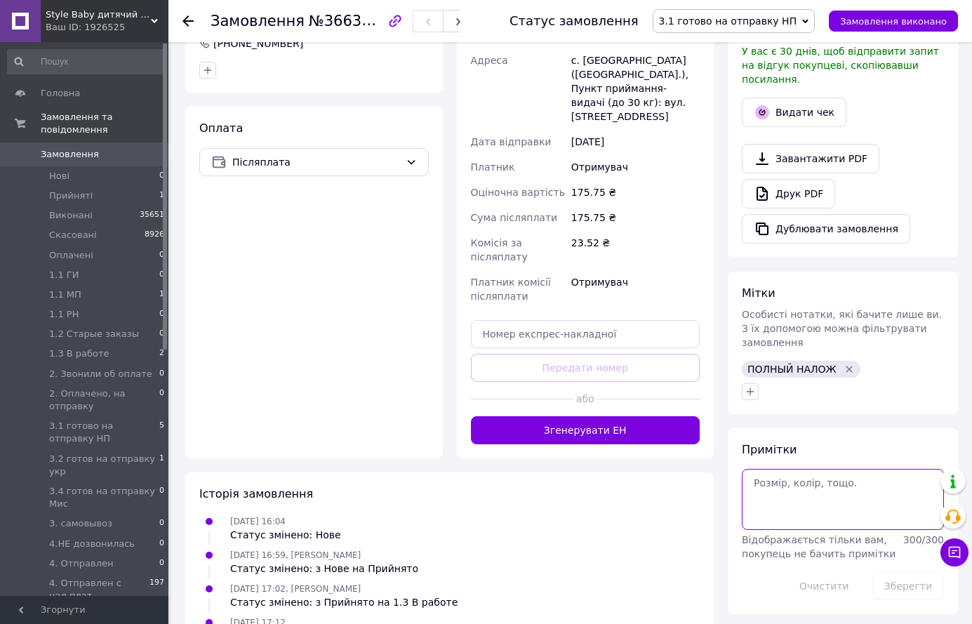
click at [853, 469] on textarea at bounding box center [843, 499] width 202 height 60
type textarea "176"
click at [906, 572] on button "Зберегти" at bounding box center [909, 586] width 72 height 28
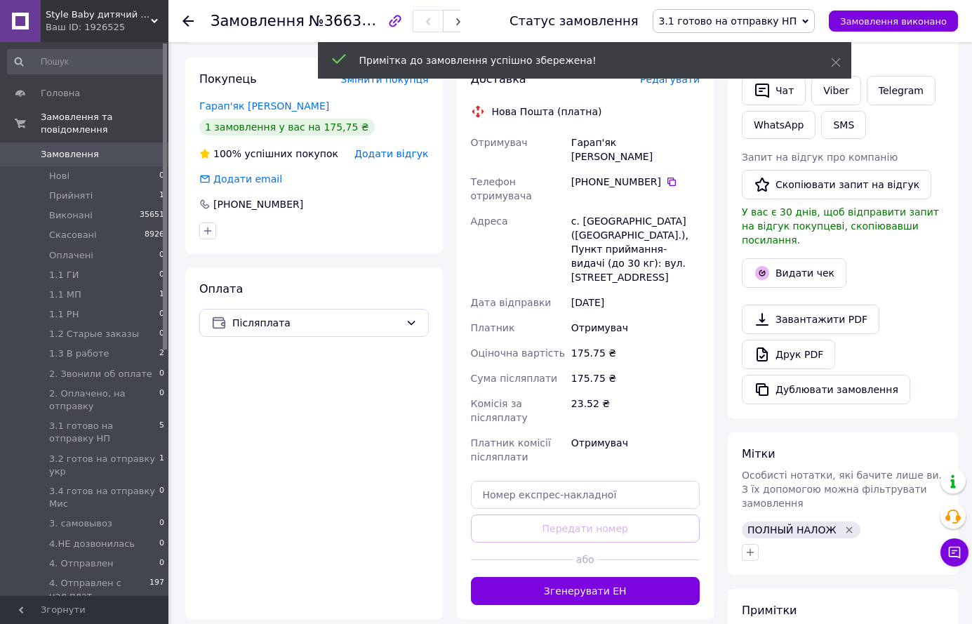
scroll to position [281, 0]
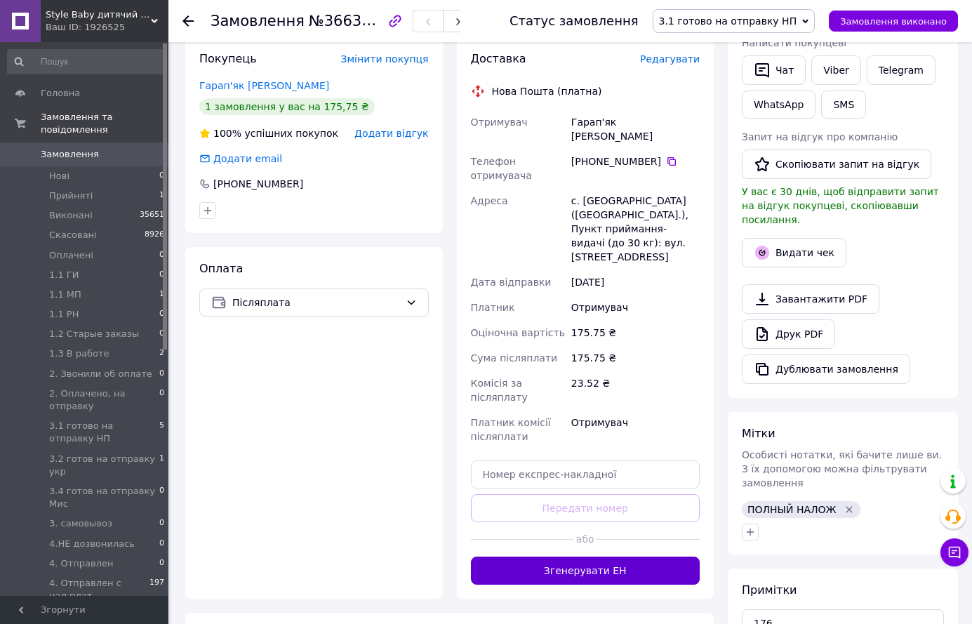
click at [607, 557] on button "Згенерувати ЕН" at bounding box center [586, 571] width 230 height 28
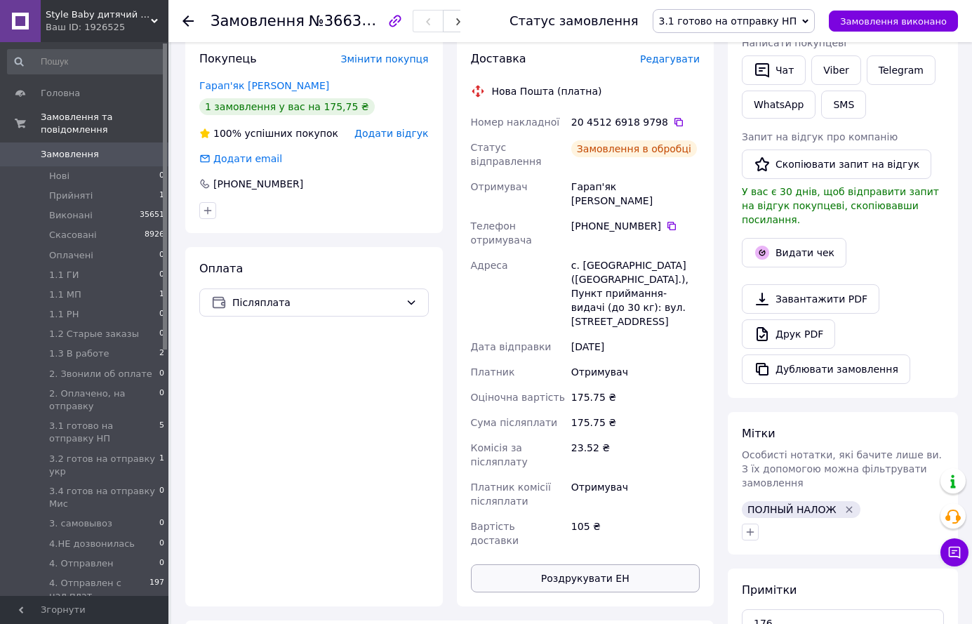
click at [630, 564] on button "Роздрукувати ЕН" at bounding box center [586, 578] width 230 height 28
click at [350, 10] on div "Замовлення №366322302" at bounding box center [336, 21] width 250 height 24
click at [351, 11] on div "Замовлення №366322302" at bounding box center [336, 21] width 250 height 24
copy span "366322302"
drag, startPoint x: 477, startPoint y: 122, endPoint x: 656, endPoint y: 127, distance: 179.1
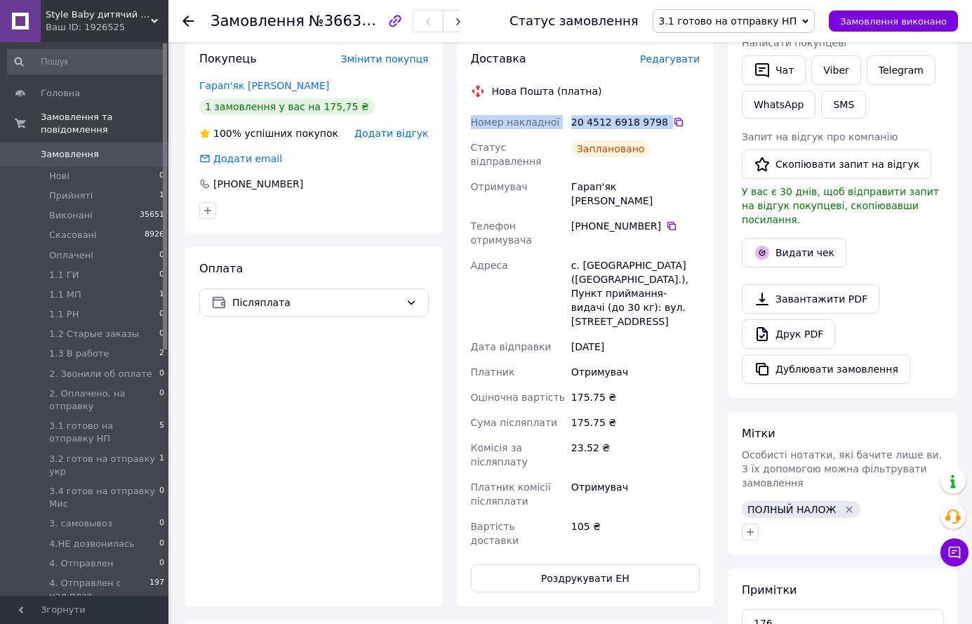
click at [656, 127] on div "Номер накладної 20 4512 6918 9798   Статус відправлення Заплановано Отримувач Г…" at bounding box center [585, 332] width 235 height 444
copy div "Номер накладної 20 4512 6918 9798"
click at [837, 66] on link "Viber" at bounding box center [835, 69] width 49 height 29
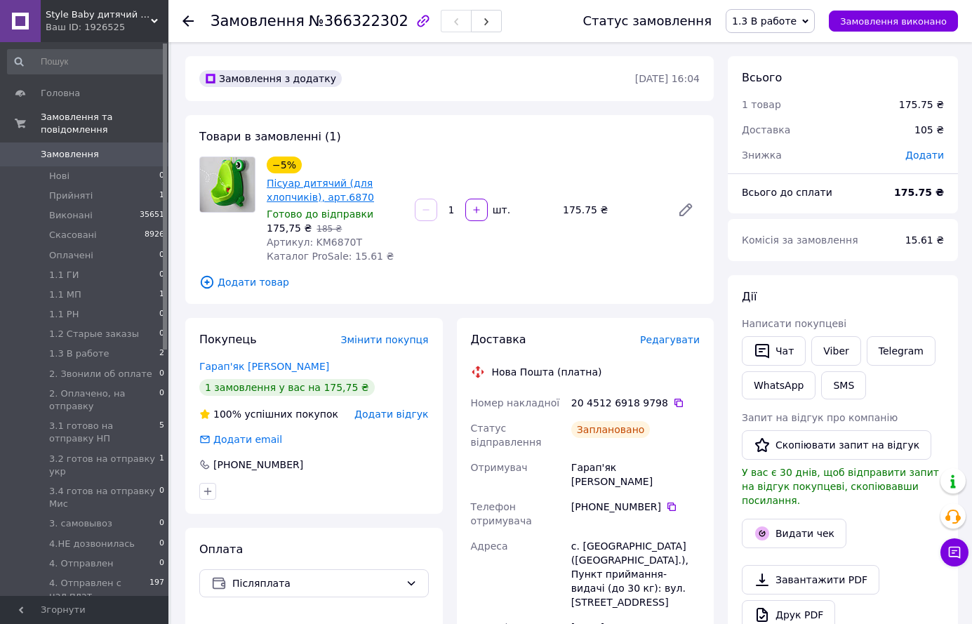
click at [345, 181] on link "Пісуар дитячий (для хлопчиків), арт.6870" at bounding box center [320, 190] width 107 height 25
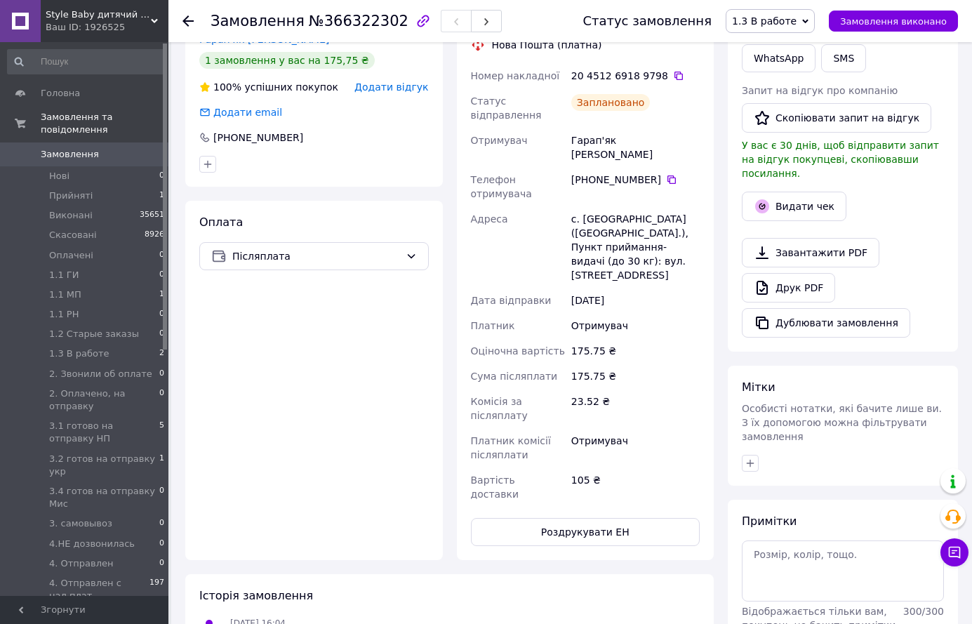
scroll to position [351, 0]
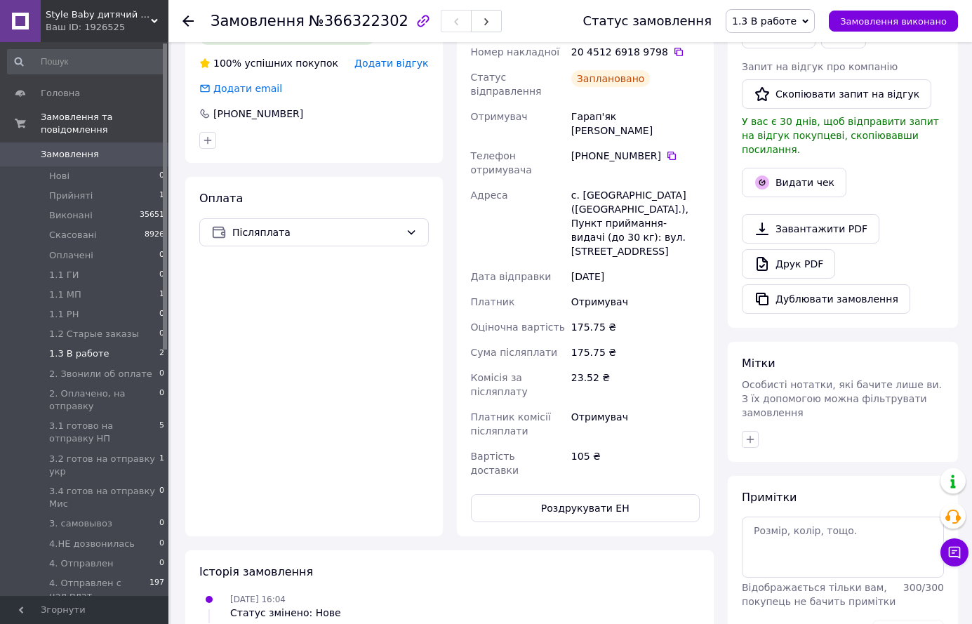
click at [79, 347] on span "1.3 В работе" at bounding box center [79, 353] width 60 height 13
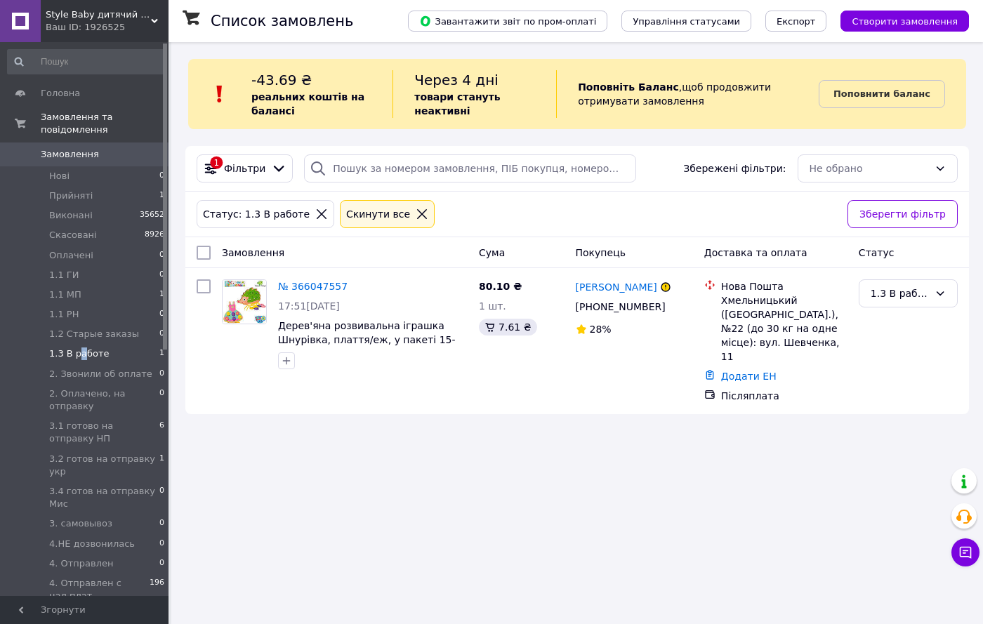
click at [82, 347] on span "1.3 В работе" at bounding box center [79, 353] width 60 height 13
click at [74, 190] on span "Прийняті" at bounding box center [71, 196] width 44 height 13
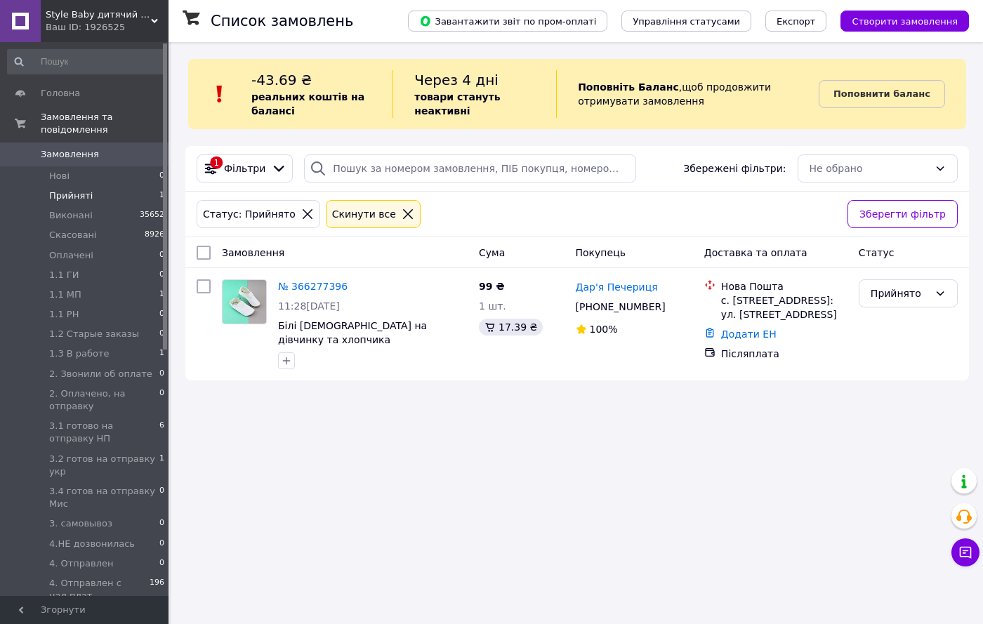
click at [87, 12] on span "Style Baby дитячий магазин" at bounding box center [98, 14] width 105 height 13
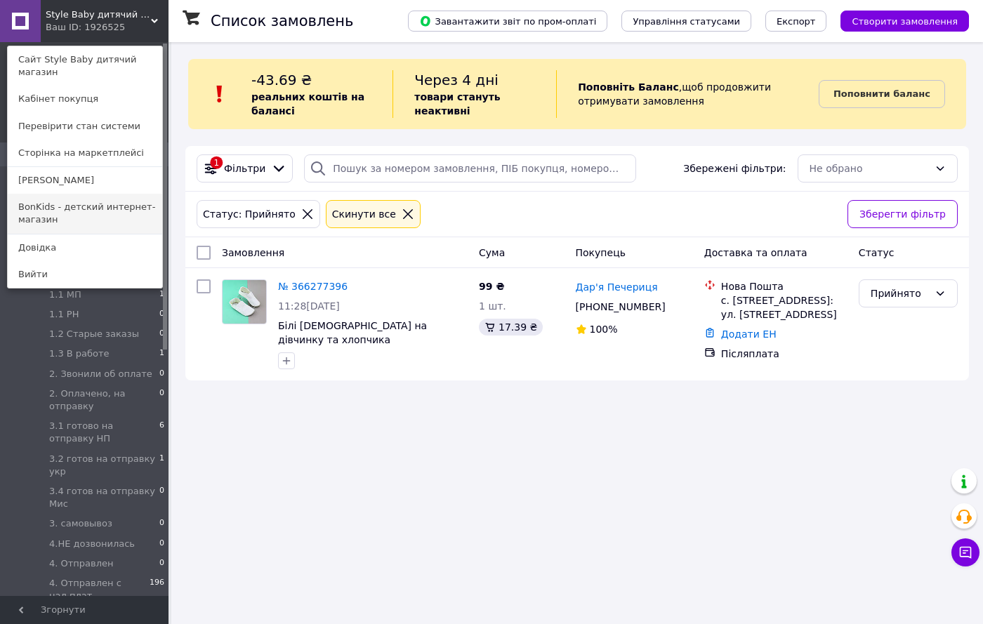
click at [112, 194] on link "BonKids - детский интернет-магазин" at bounding box center [85, 213] width 154 height 39
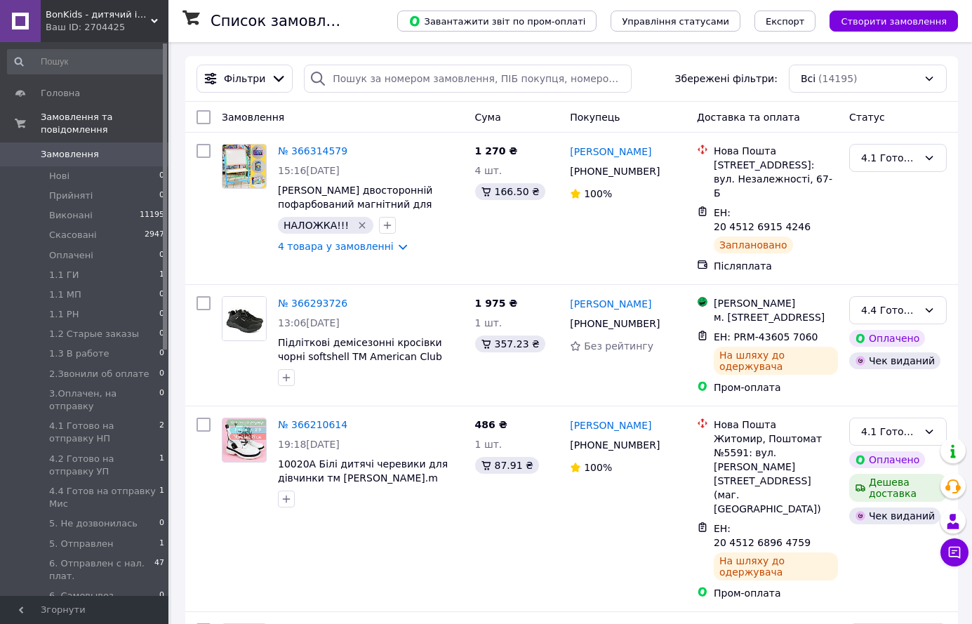
click at [93, 19] on span "BonKids - дитячий інтернет-магазин" at bounding box center [98, 14] width 105 height 13
